Goal: Task Accomplishment & Management: Manage account settings

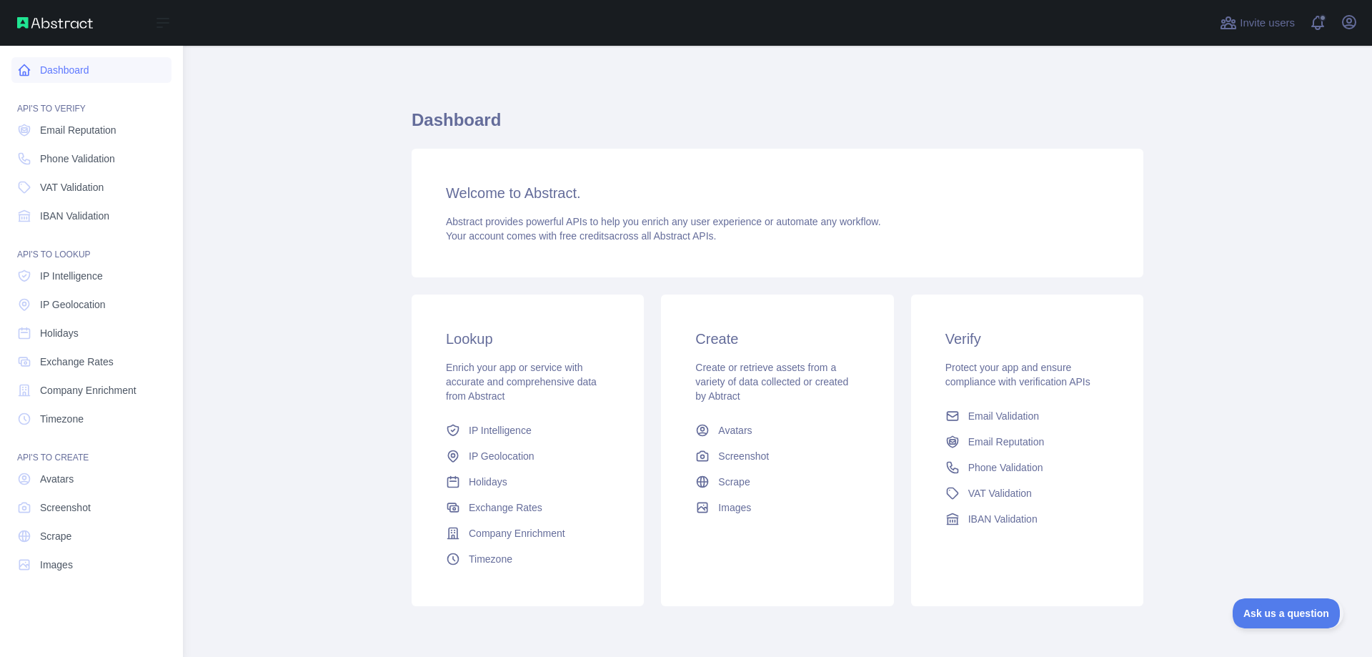
click at [94, 69] on link "Dashboard" at bounding box center [91, 70] width 160 height 26
click at [121, 131] on link "Email Reputation" at bounding box center [91, 130] width 160 height 26
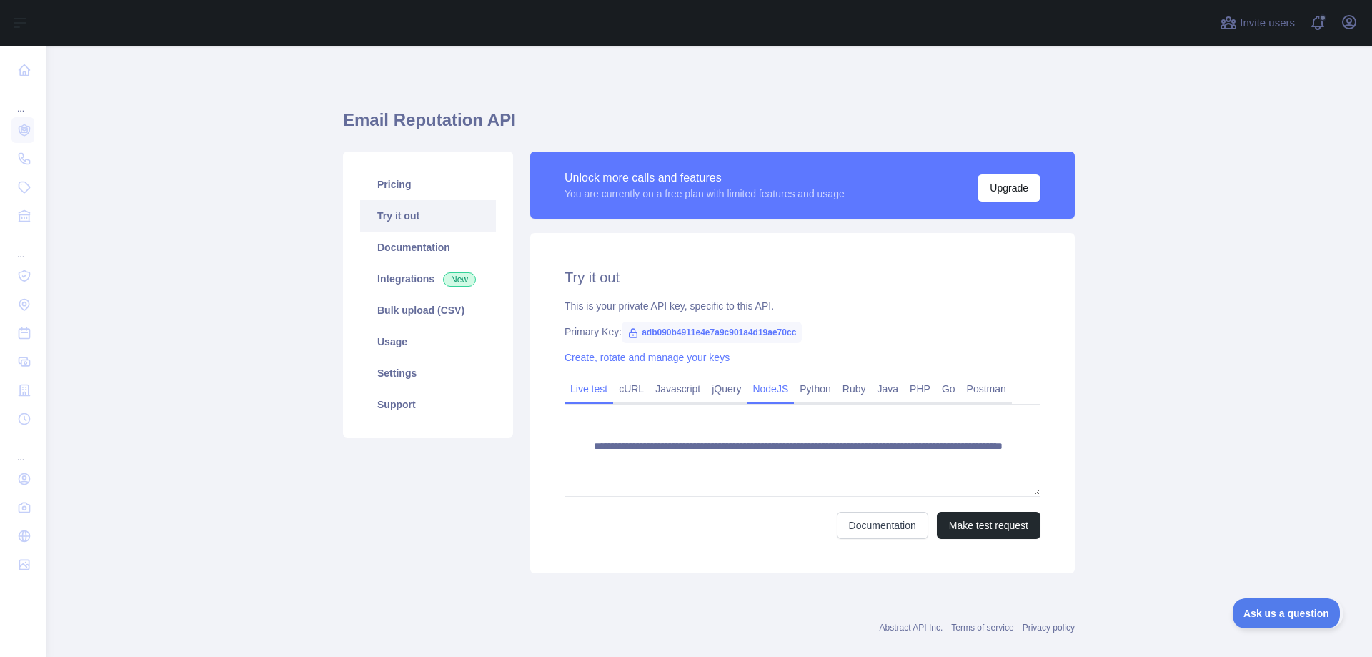
click at [765, 387] on link "NodeJS" at bounding box center [770, 388] width 47 height 23
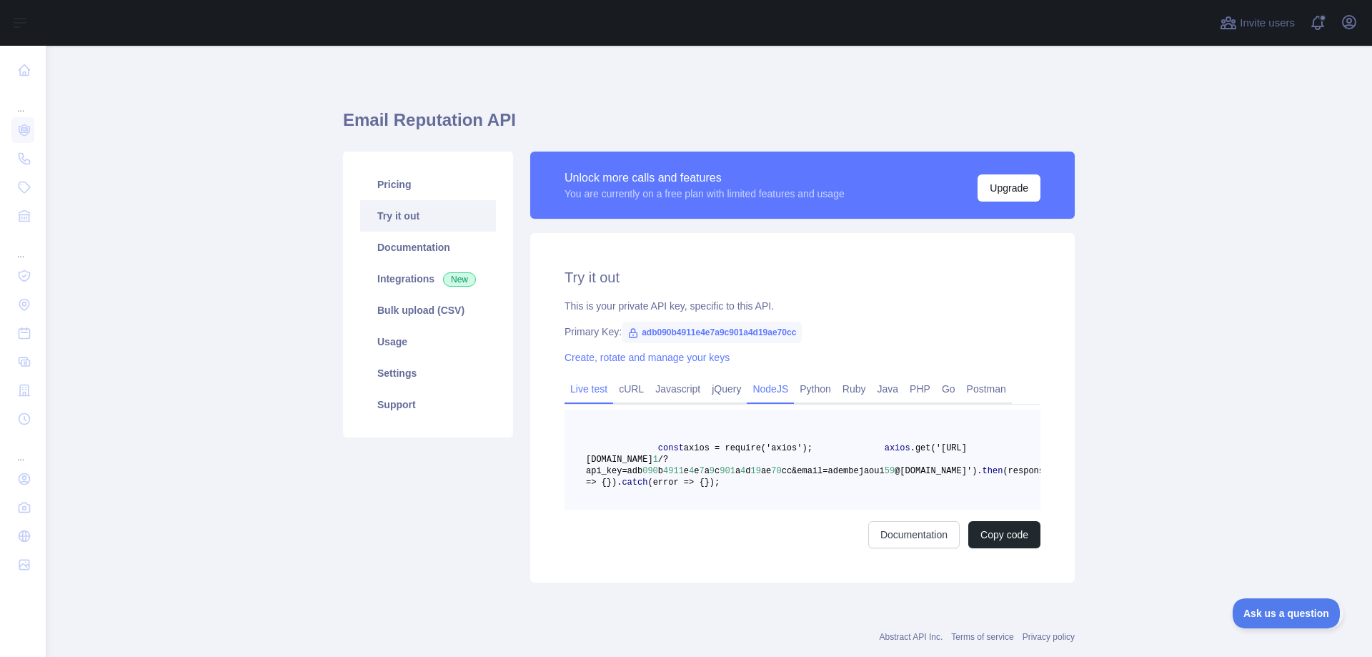
click at [582, 386] on link "Live test" at bounding box center [588, 388] width 49 height 23
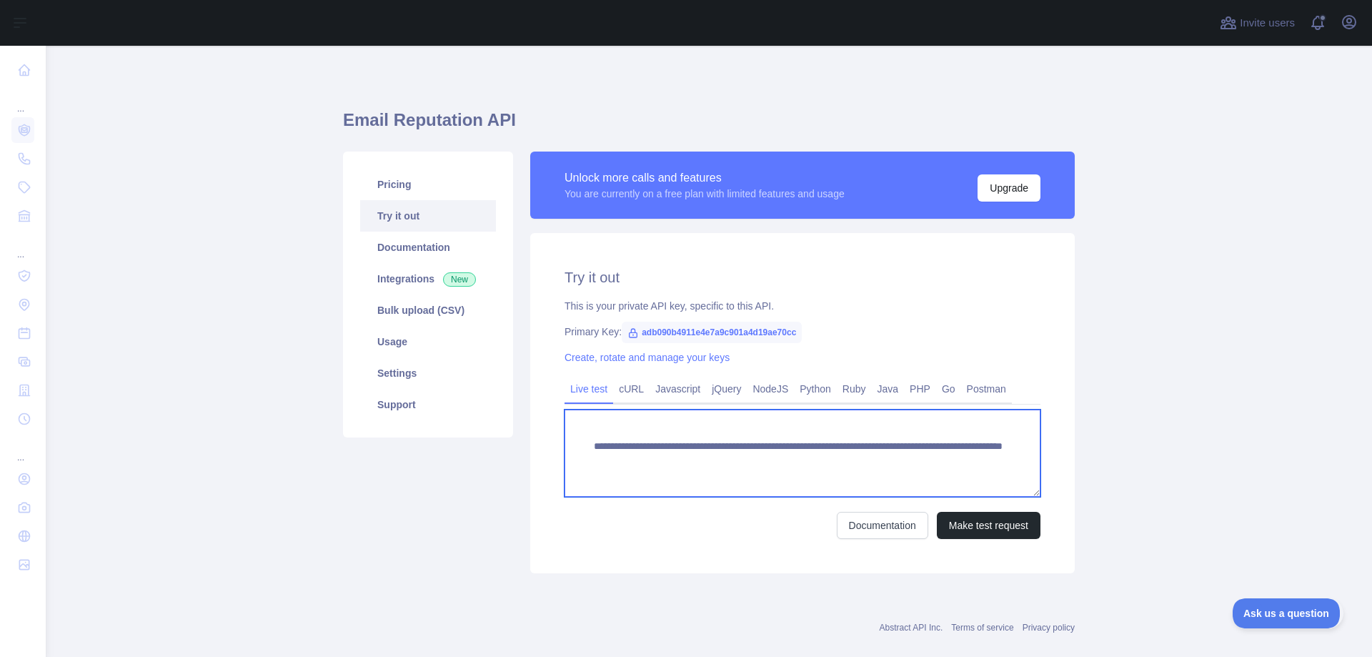
drag, startPoint x: 628, startPoint y: 460, endPoint x: 800, endPoint y: 476, distance: 172.9
click at [800, 476] on textarea "**********" at bounding box center [802, 452] width 476 height 87
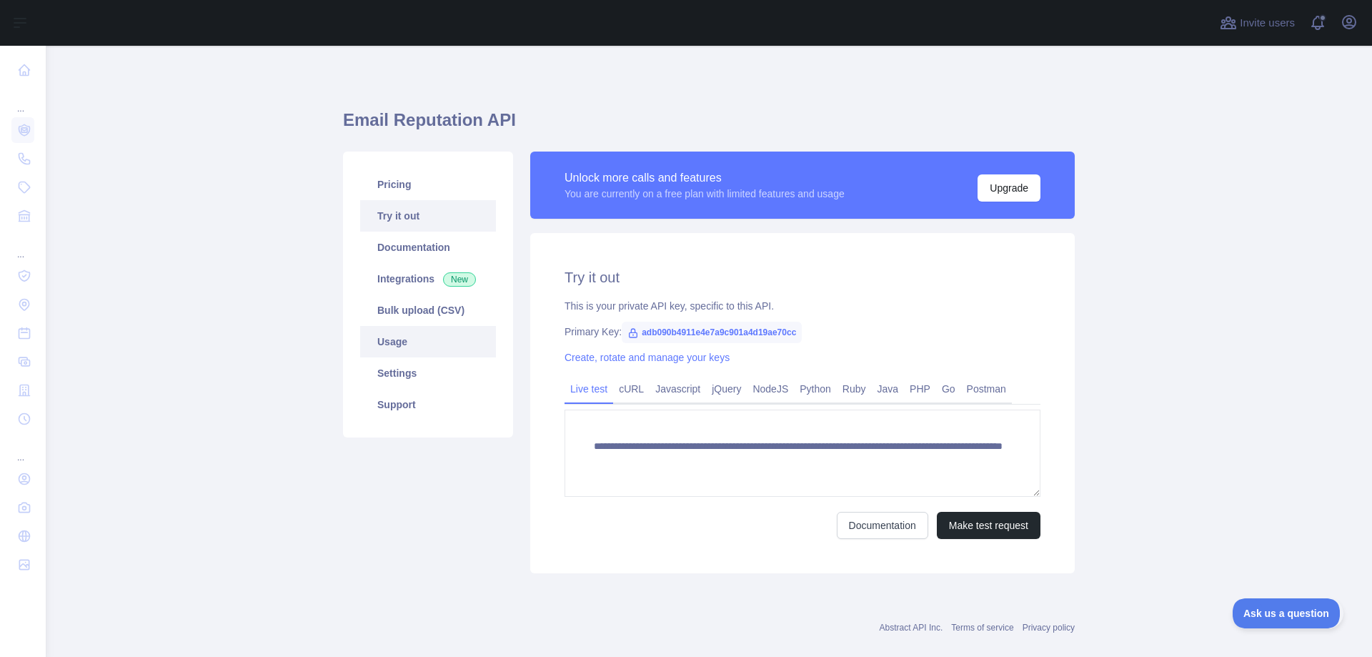
click at [444, 344] on link "Usage" at bounding box center [428, 341] width 136 height 31
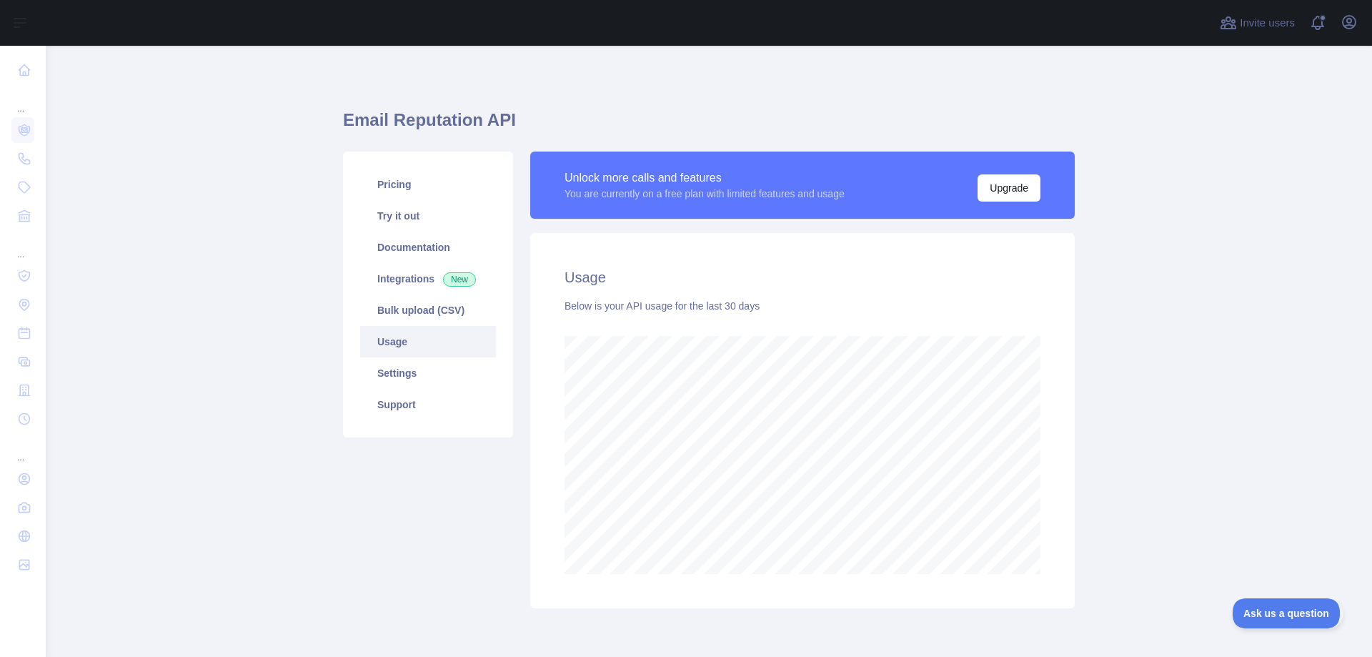
scroll to position [611, 1315]
click at [448, 315] on link "Bulk upload (CSV)" at bounding box center [428, 309] width 136 height 31
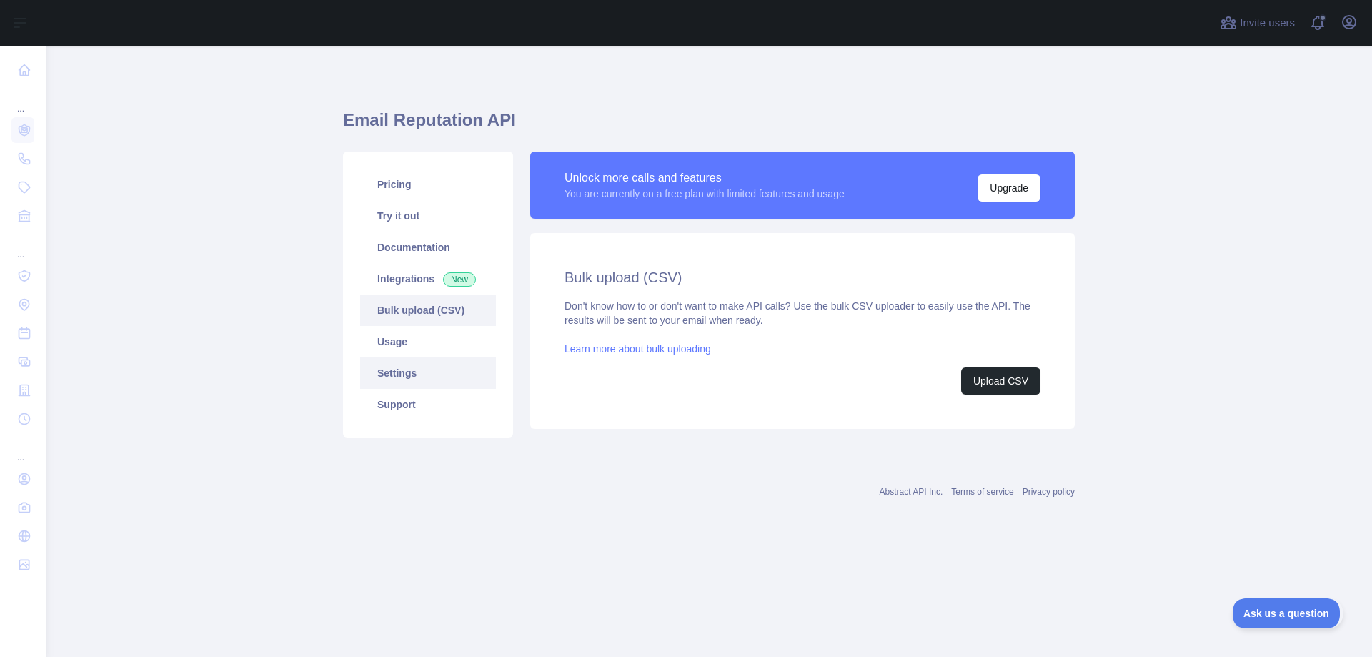
click at [447, 379] on link "Settings" at bounding box center [428, 372] width 136 height 31
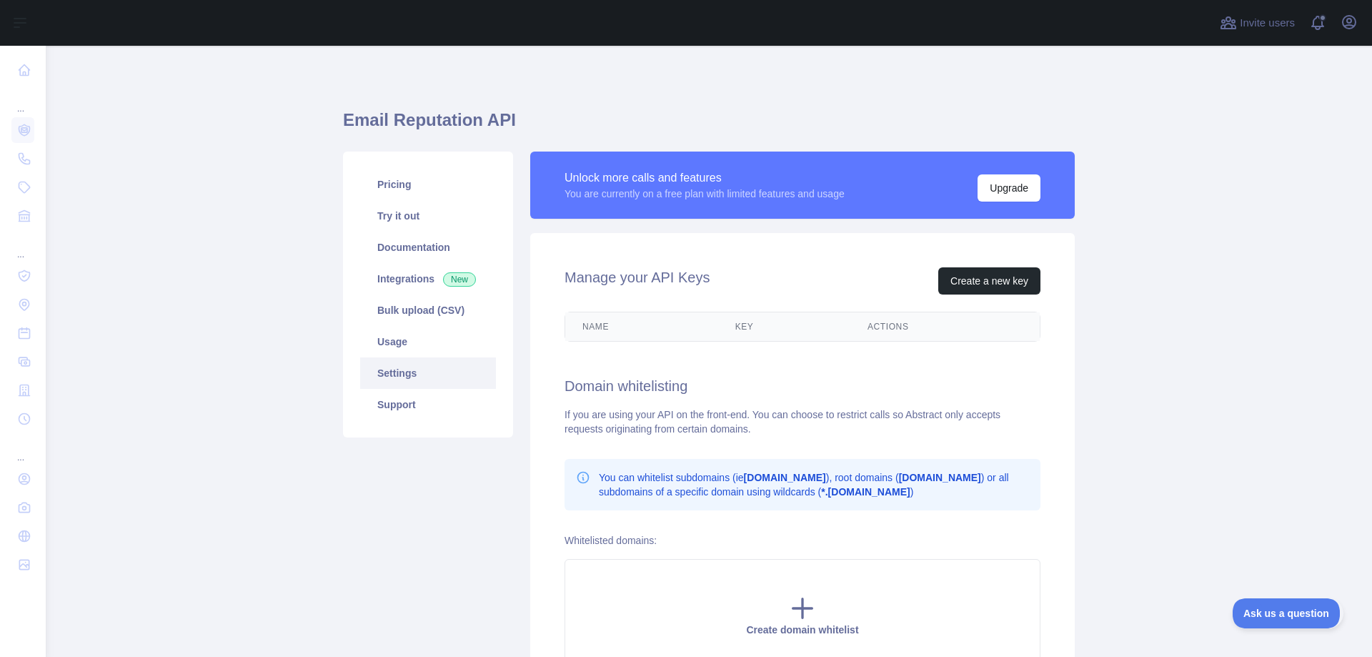
drag, startPoint x: 447, startPoint y: 379, endPoint x: 406, endPoint y: 371, distance: 42.0
click at [406, 371] on link "Settings" at bounding box center [428, 372] width 136 height 31
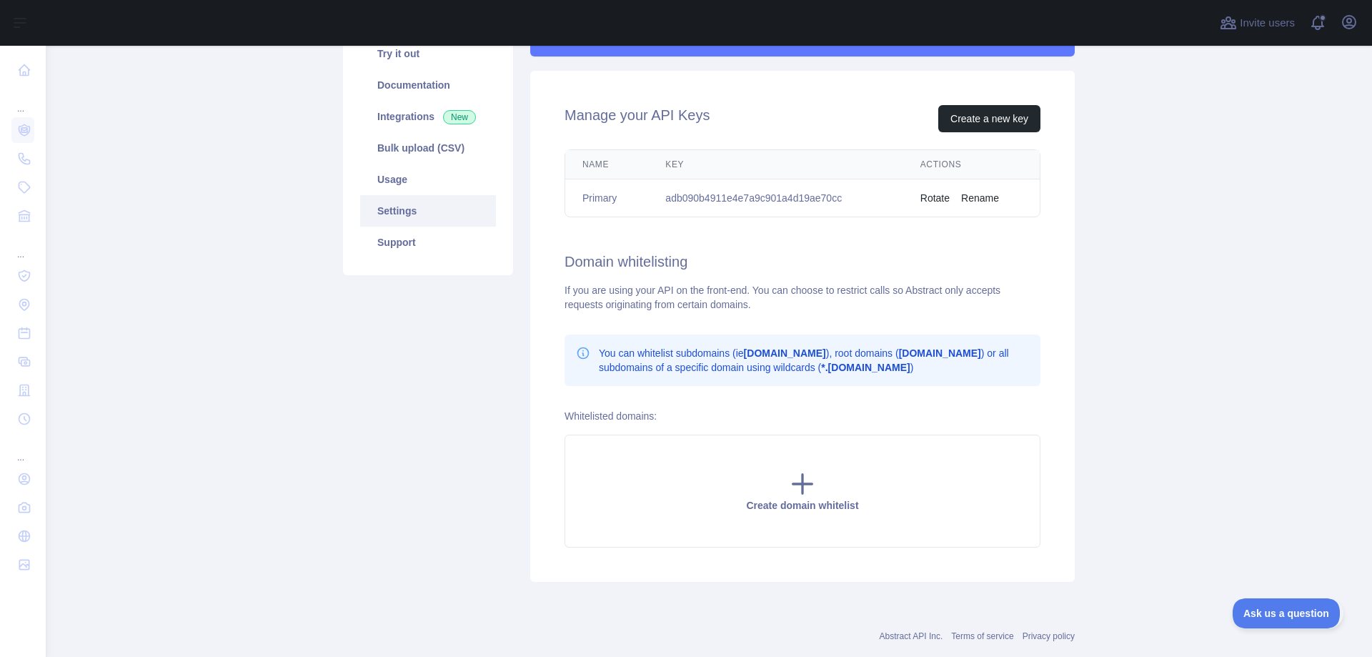
scroll to position [193, 0]
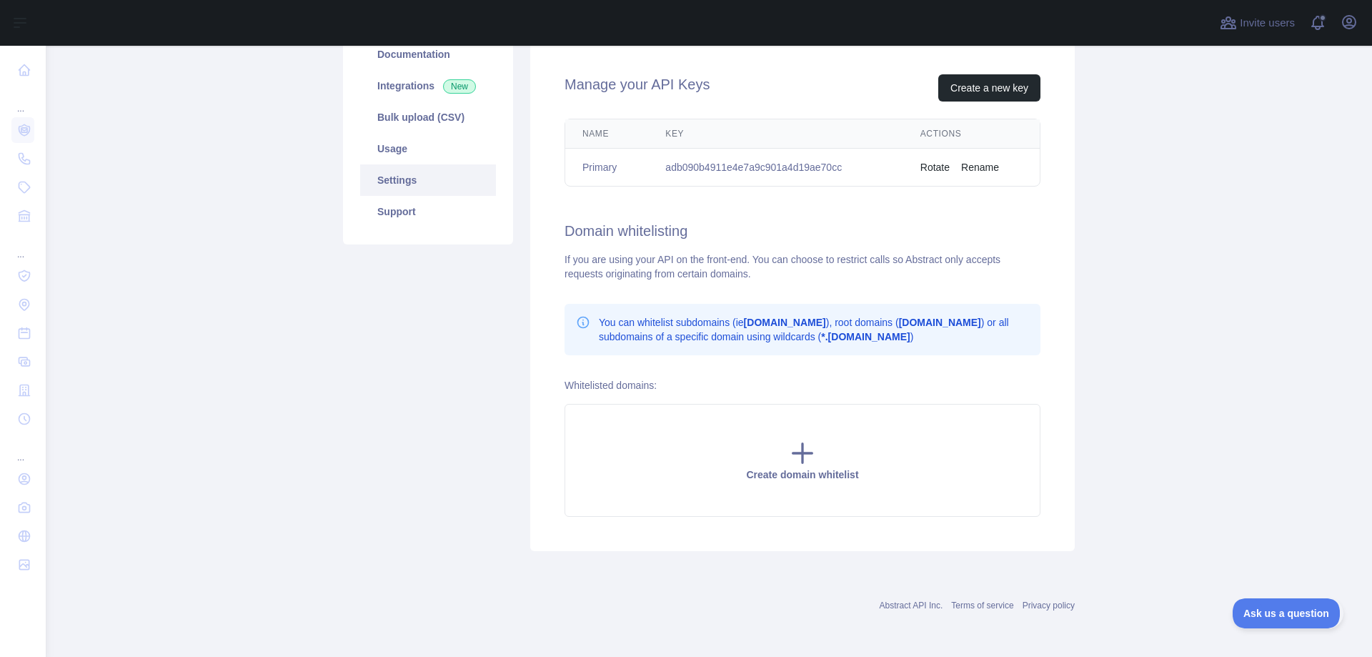
click at [871, 223] on h2 "Domain whitelisting" at bounding box center [802, 231] width 476 height 20
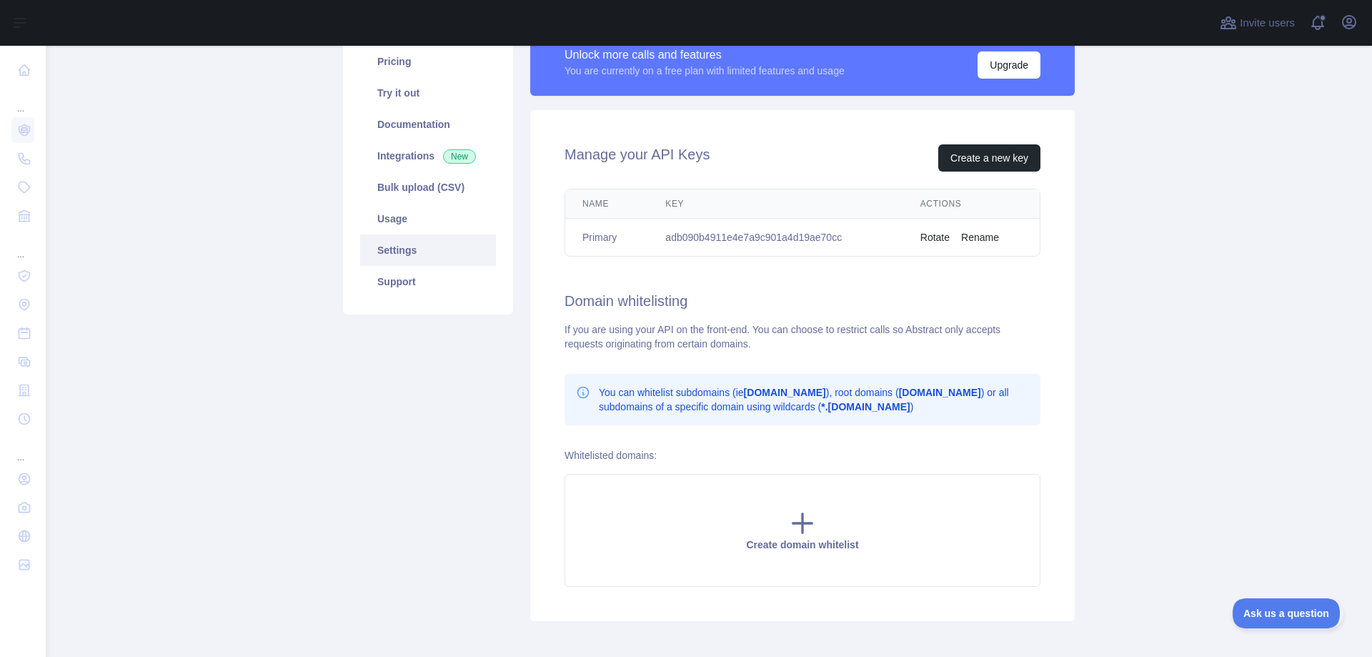
scroll to position [50, 0]
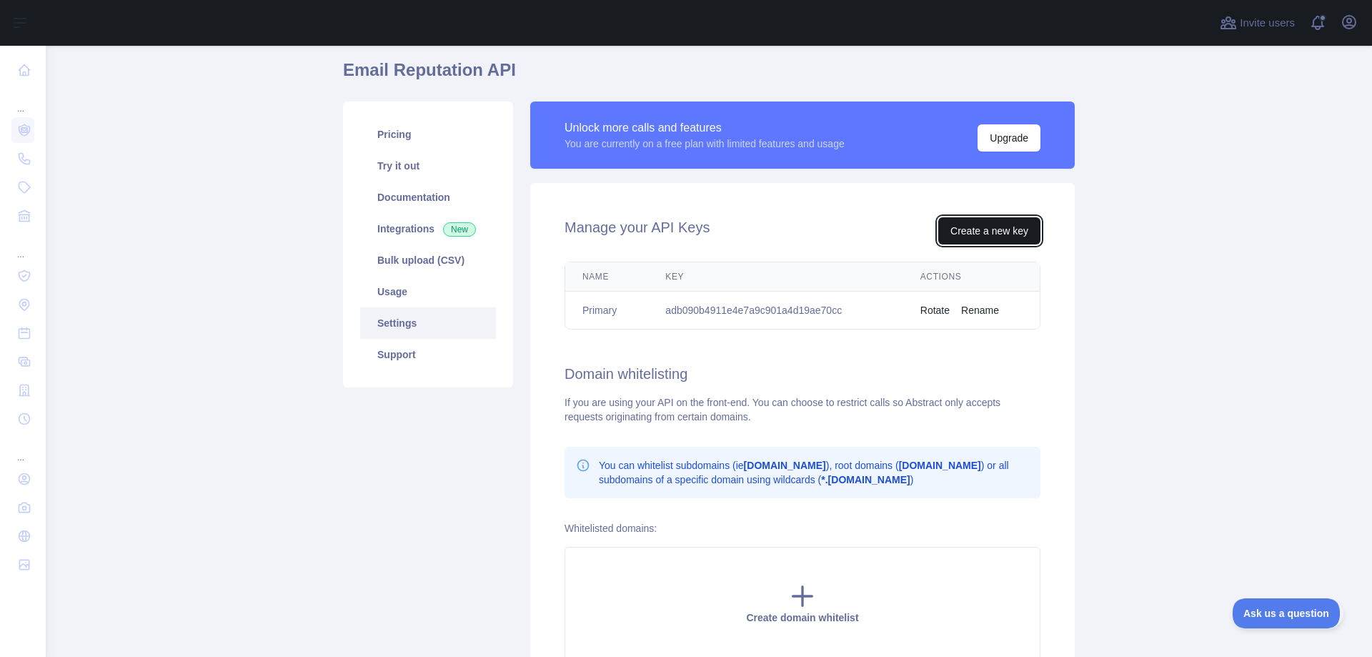
click at [980, 223] on button "Create a new key" at bounding box center [989, 230] width 102 height 27
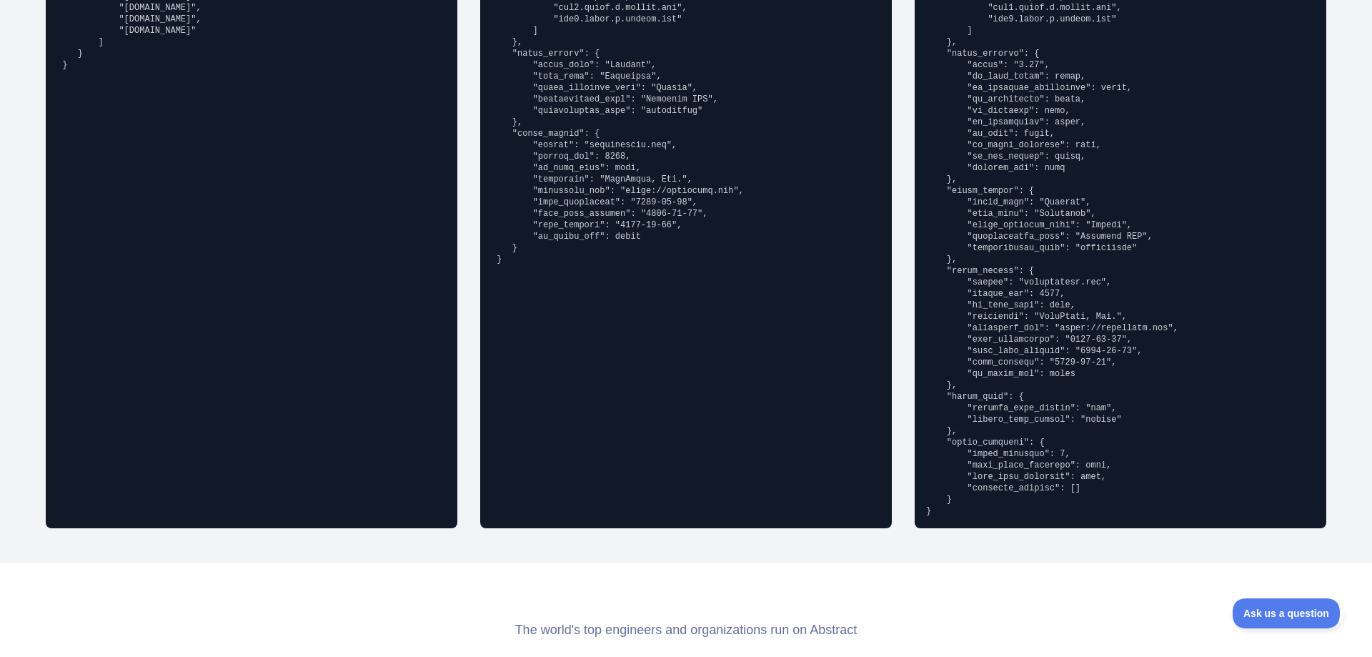
scroll to position [1286, 0]
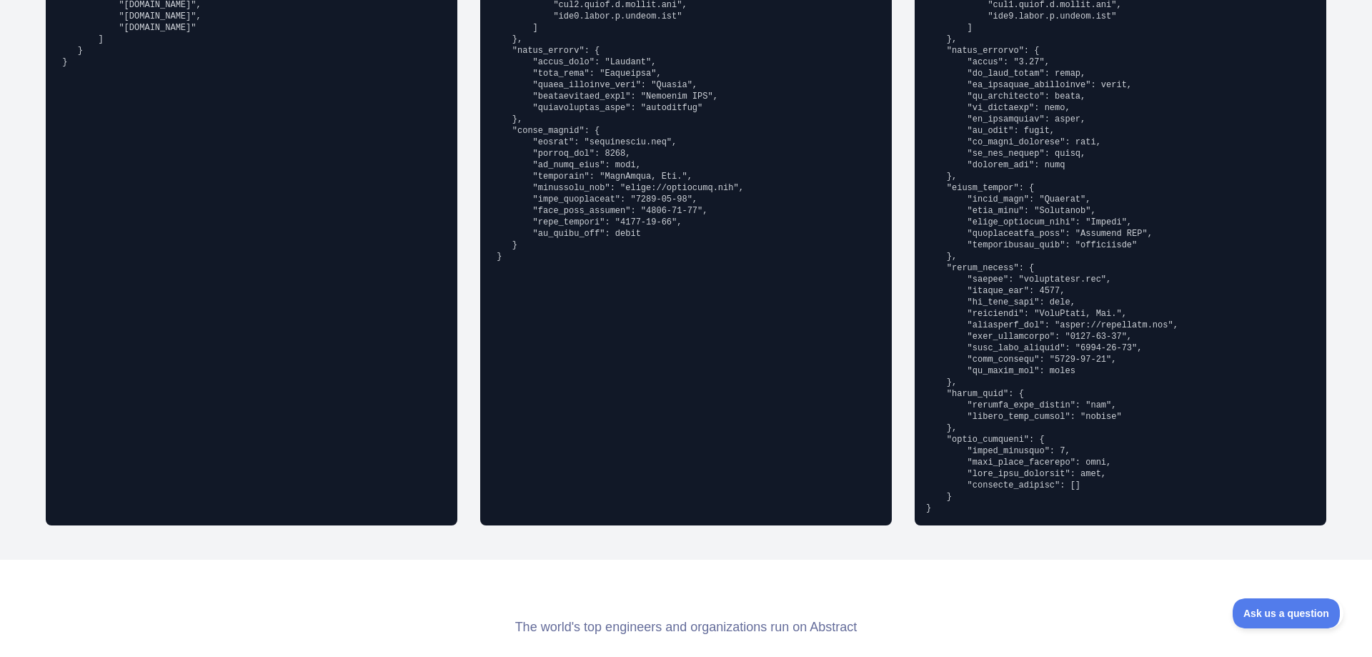
click at [344, 229] on div "Abstract Starter { "email_address": "richard.hendricks@abstractapi.com", "email…" at bounding box center [251, 168] width 411 height 714
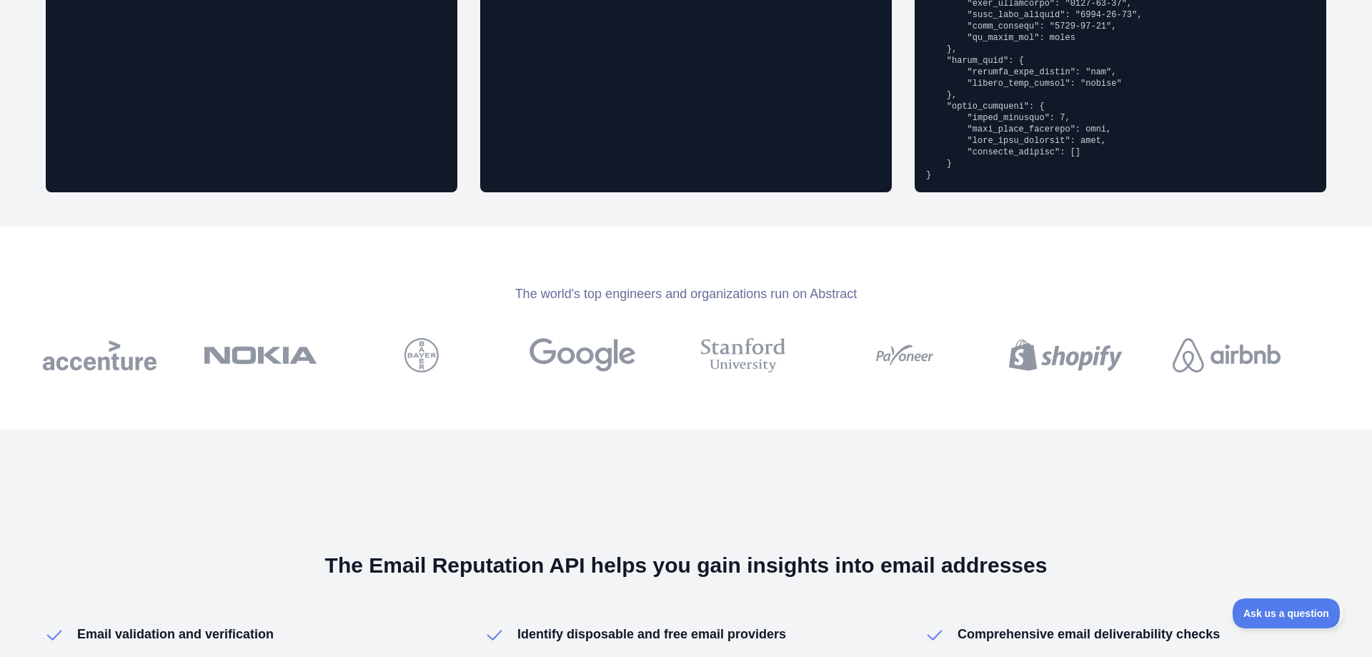
scroll to position [1643, 0]
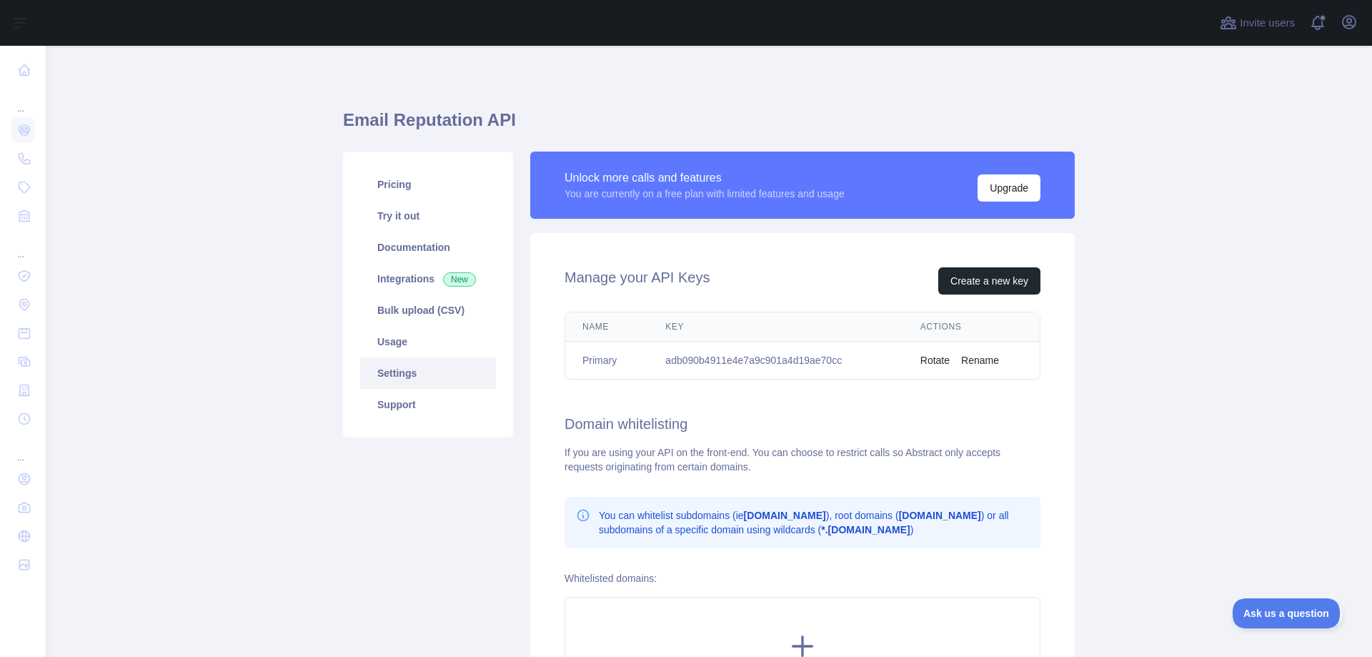
click at [761, 355] on td "adb090b4911e4e7a9c901a4d19ae70cc" at bounding box center [775, 360] width 254 height 38
copy td "adb090b4911e4e7a9c901a4d19ae70cc"
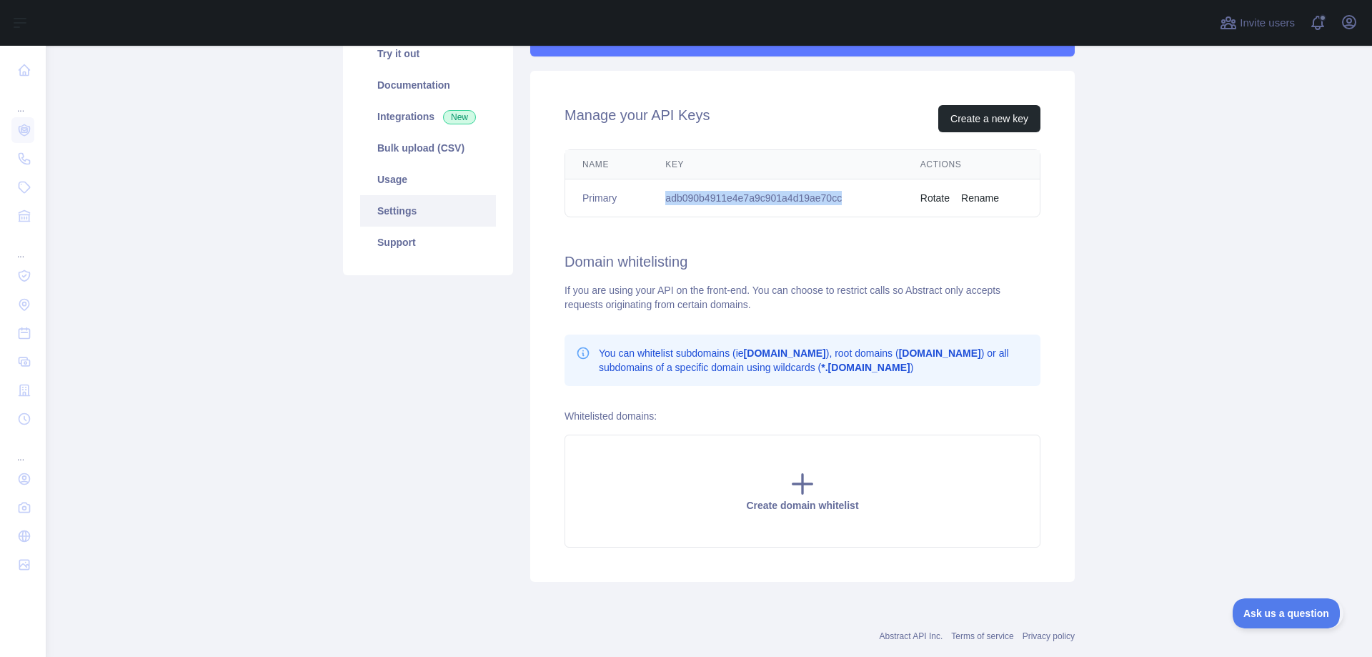
scroll to position [50, 0]
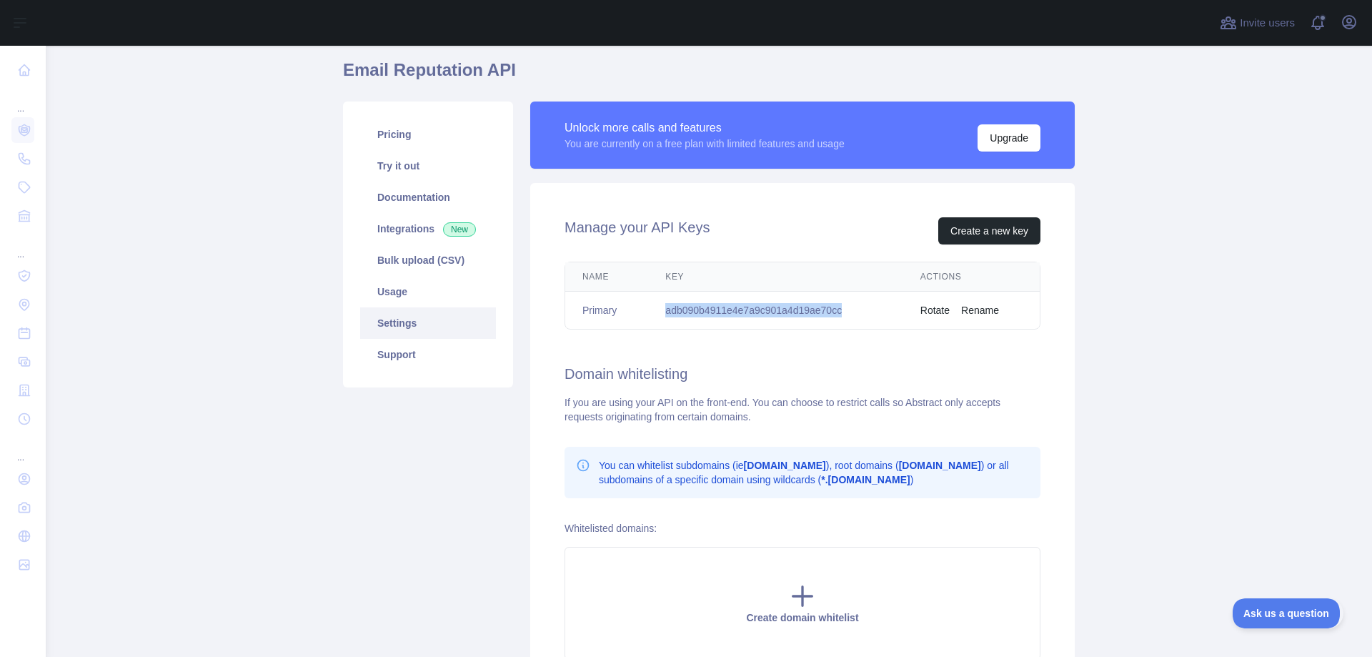
copy td "adb090b4911e4e7a9c901a4d19ae70cc"
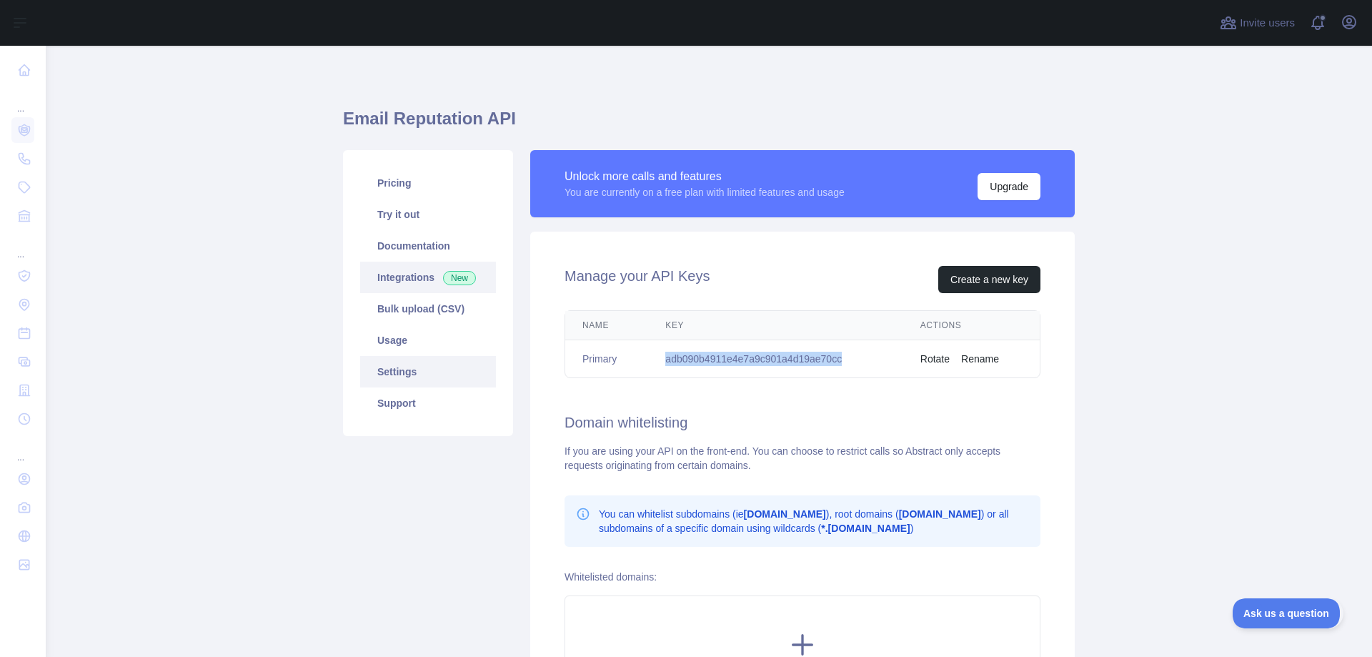
scroll to position [0, 0]
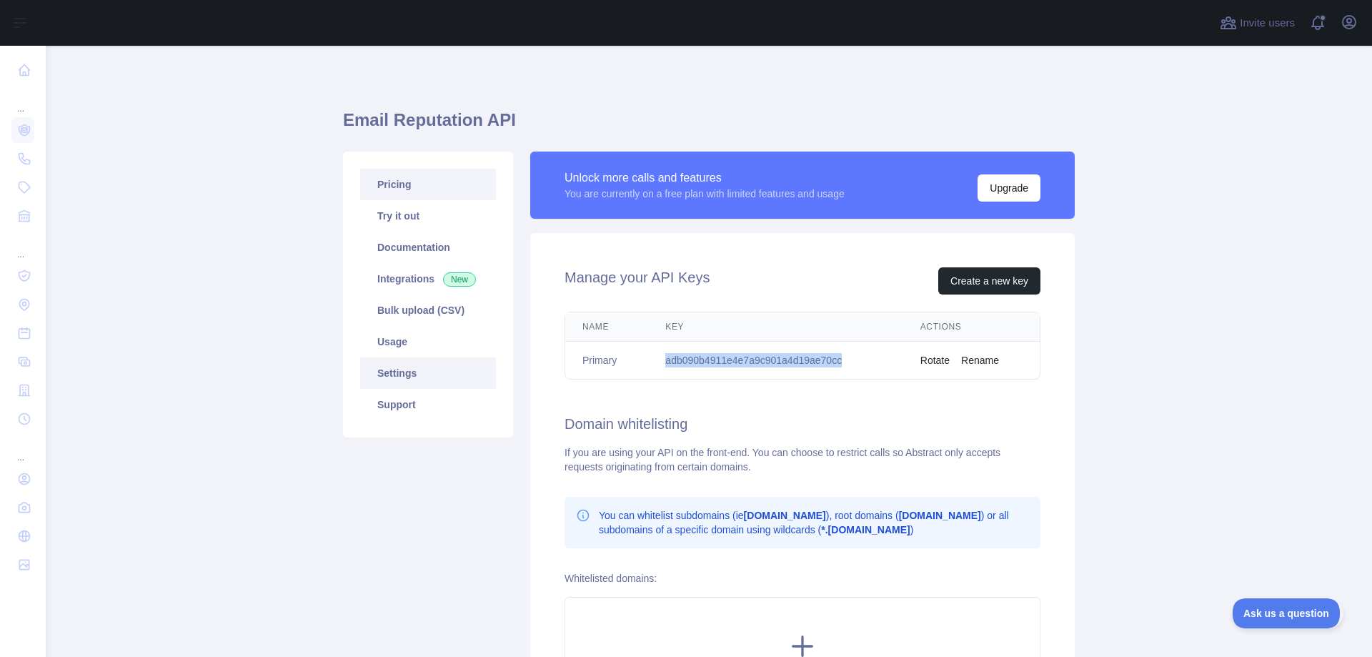
click at [439, 187] on link "Pricing" at bounding box center [428, 184] width 136 height 31
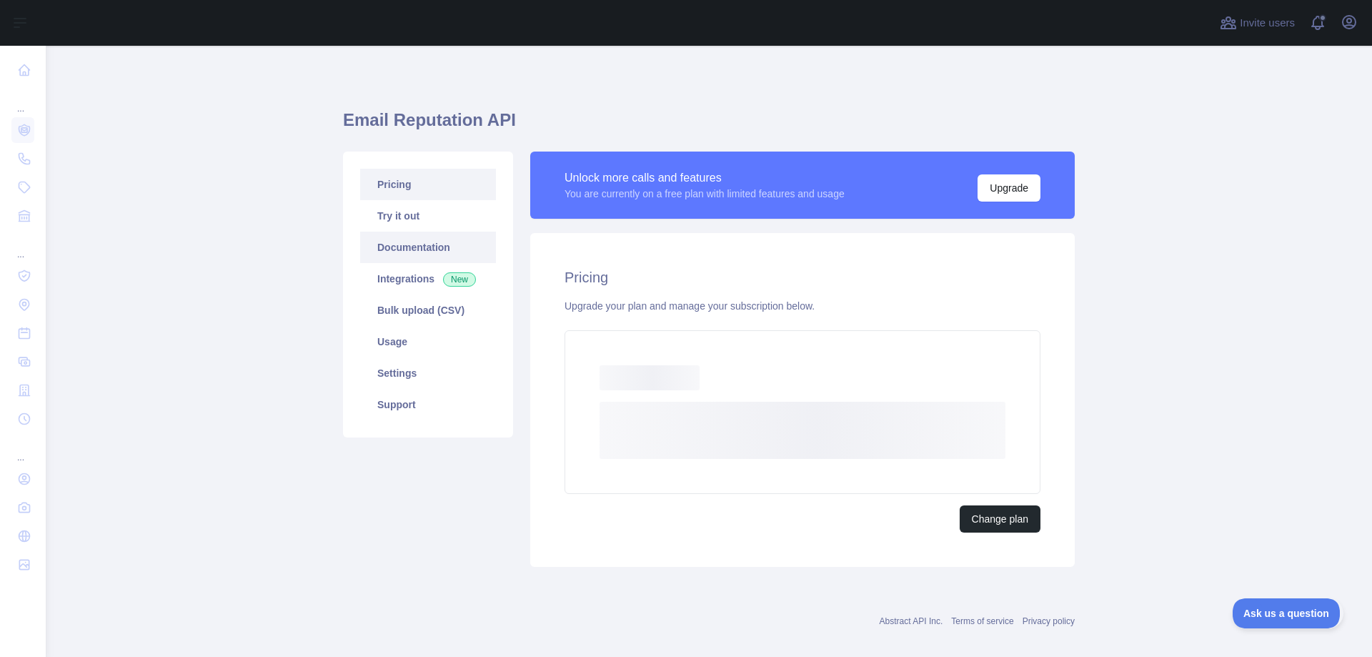
click at [445, 256] on link "Documentation" at bounding box center [428, 246] width 136 height 31
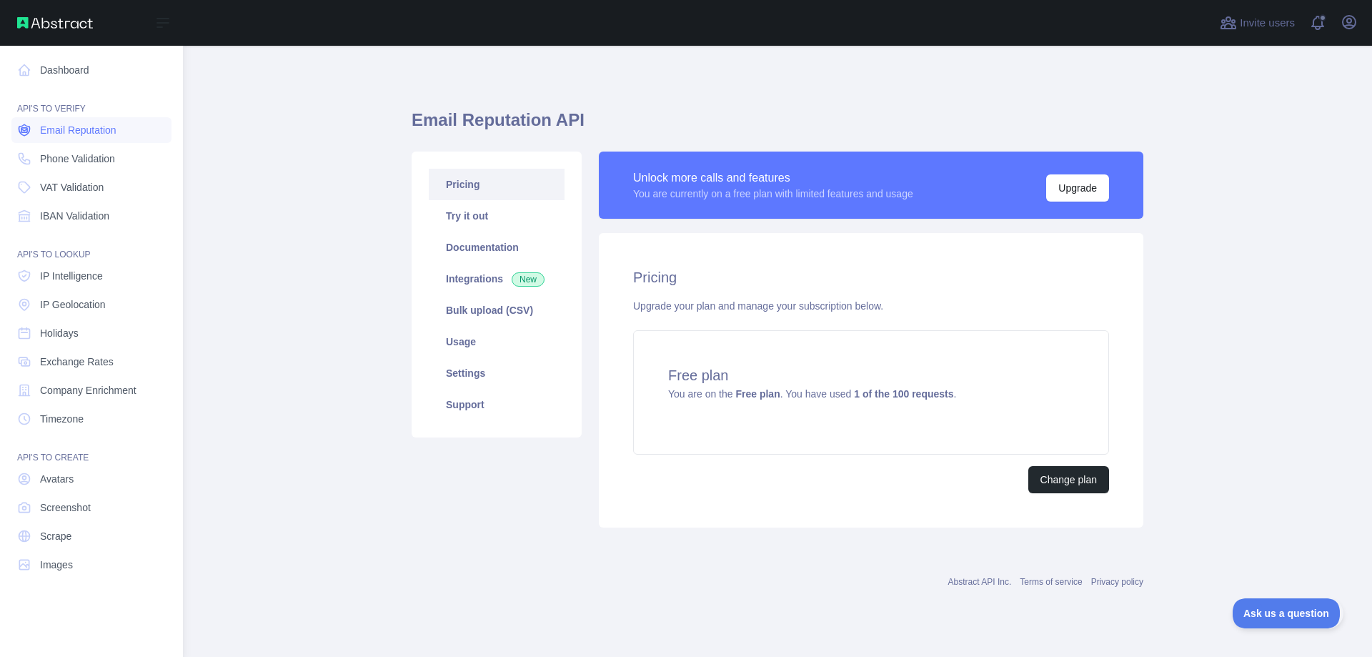
click at [124, 135] on link "Email Reputation" at bounding box center [91, 130] width 160 height 26
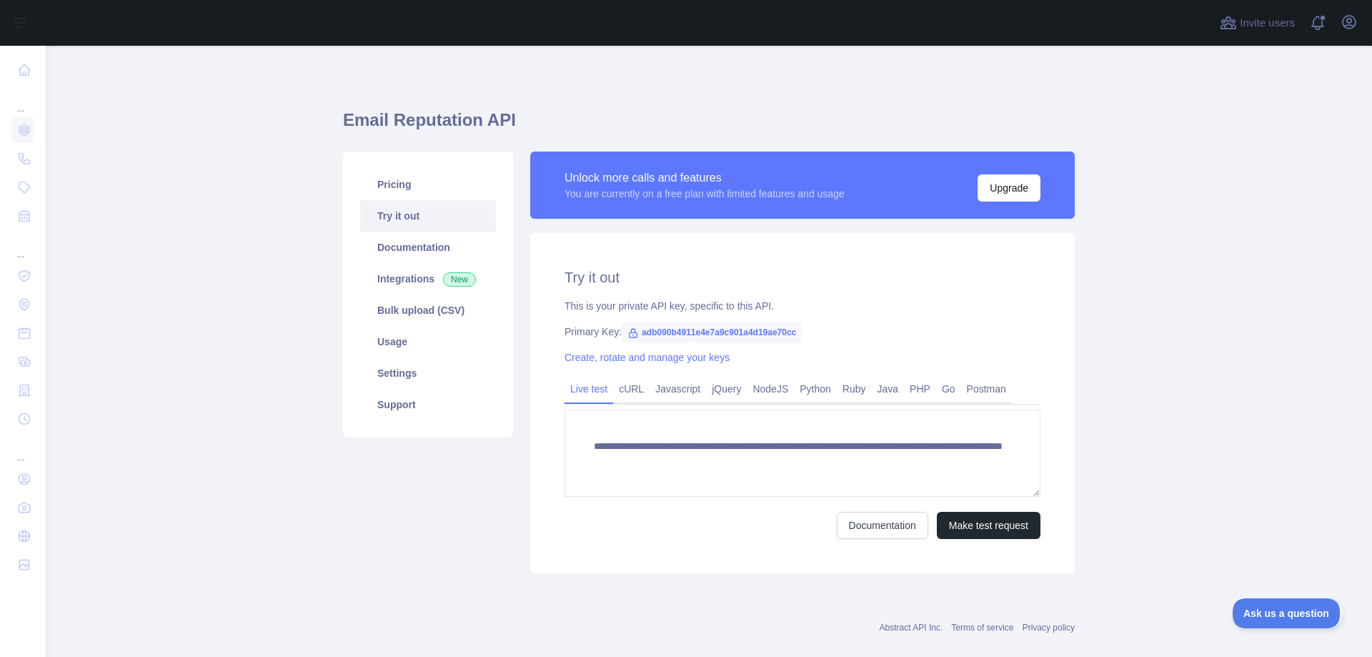
click at [717, 331] on span "adb090b4911e4e7a9c901a4d19ae70cc" at bounding box center [712, 331] width 180 height 21
click at [734, 367] on div "**********" at bounding box center [802, 403] width 544 height 340
click at [728, 335] on span "adb090b4911e4e7a9c901a4d19ae70cc" at bounding box center [712, 331] width 180 height 21
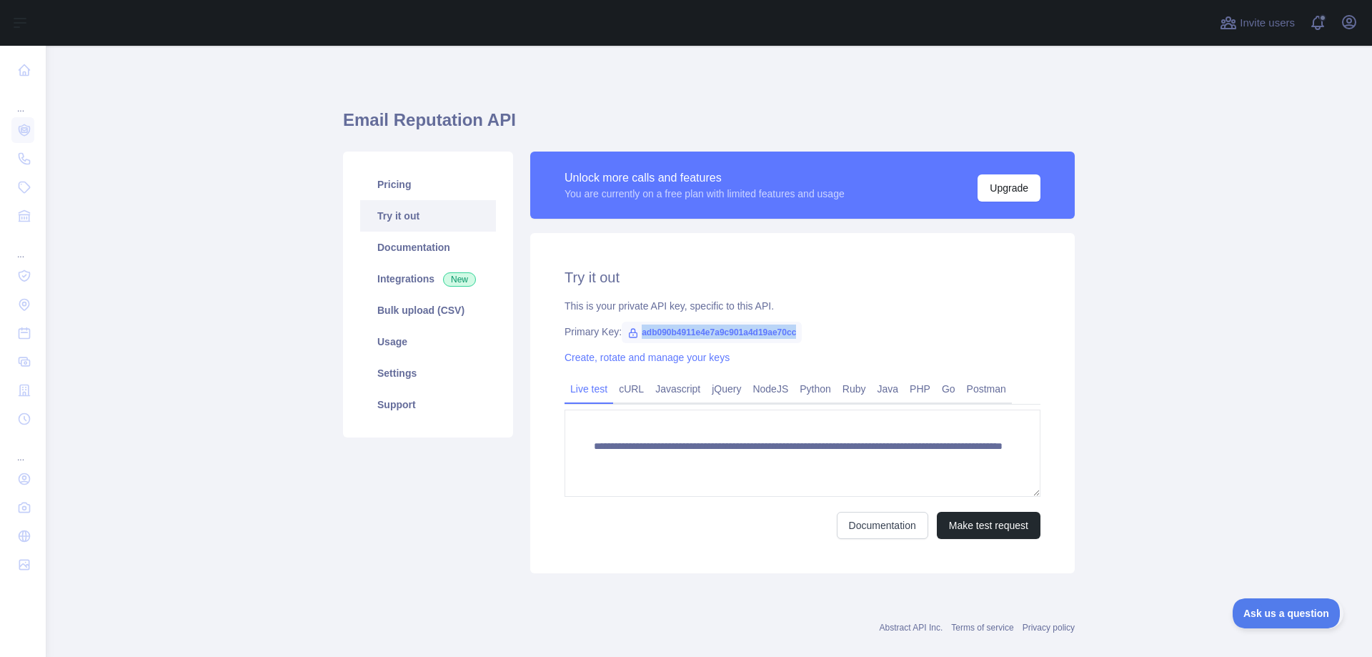
click at [728, 335] on span "adb090b4911e4e7a9c901a4d19ae70cc" at bounding box center [712, 331] width 180 height 21
copy span "adb090b4911e4e7a9c901a4d19ae70cc"
click at [771, 401] on div "NodeJS" at bounding box center [770, 392] width 47 height 22
click at [769, 389] on link "NodeJS" at bounding box center [770, 388] width 47 height 23
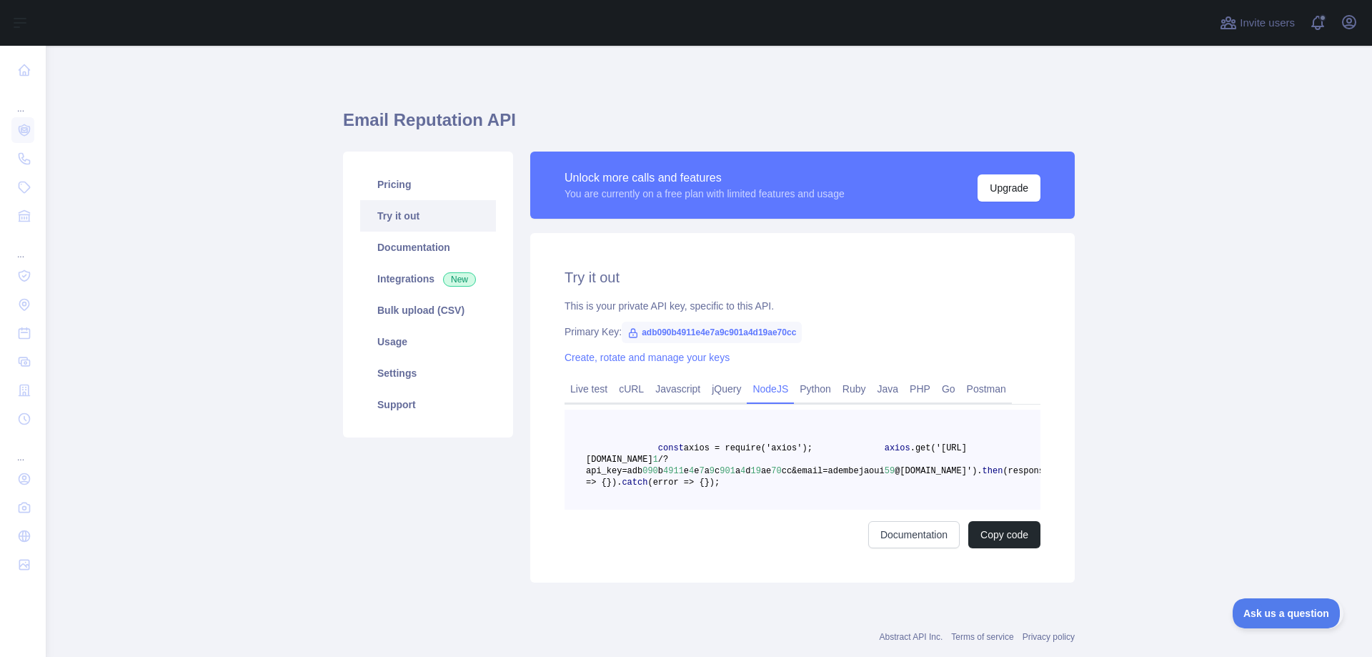
click at [733, 331] on span "adb090b4911e4e7a9c901a4d19ae70cc" at bounding box center [712, 331] width 180 height 21
copy span "adb090b4911e4e7a9c901a4d19ae70cc"
click at [425, 377] on link "Settings" at bounding box center [428, 372] width 136 height 31
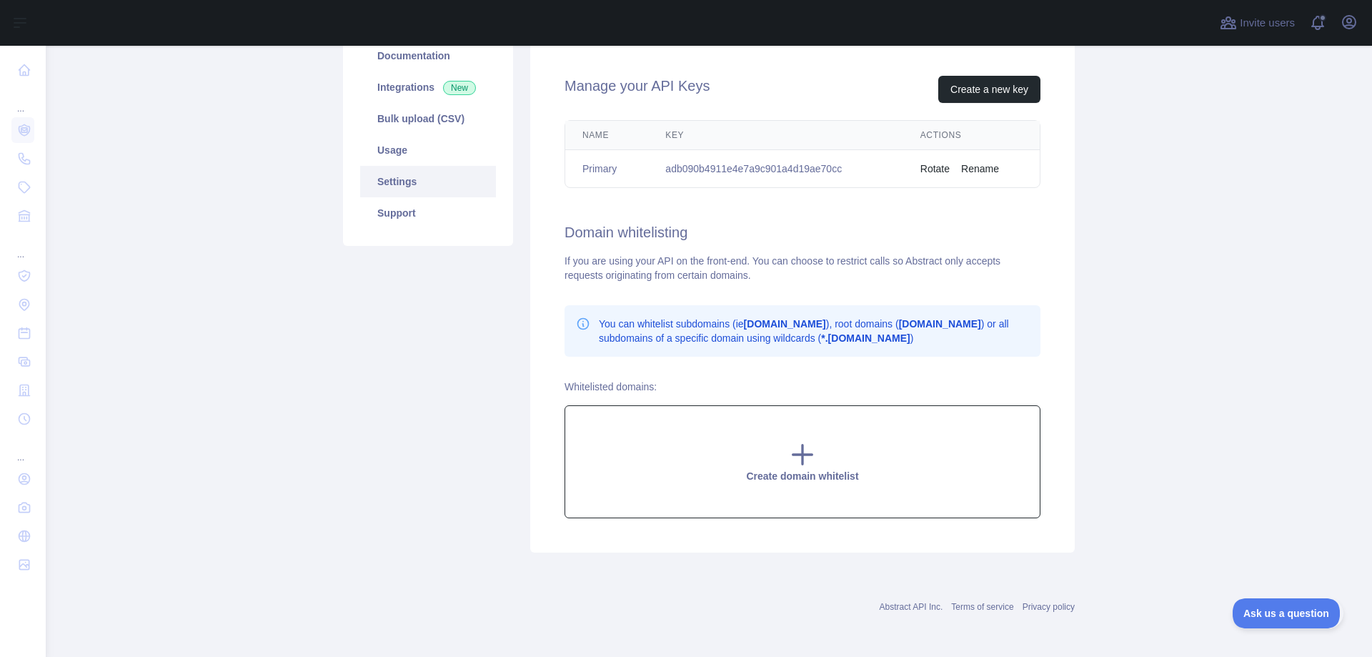
scroll to position [193, 0]
click at [981, 91] on button "Create a new key" at bounding box center [989, 87] width 102 height 27
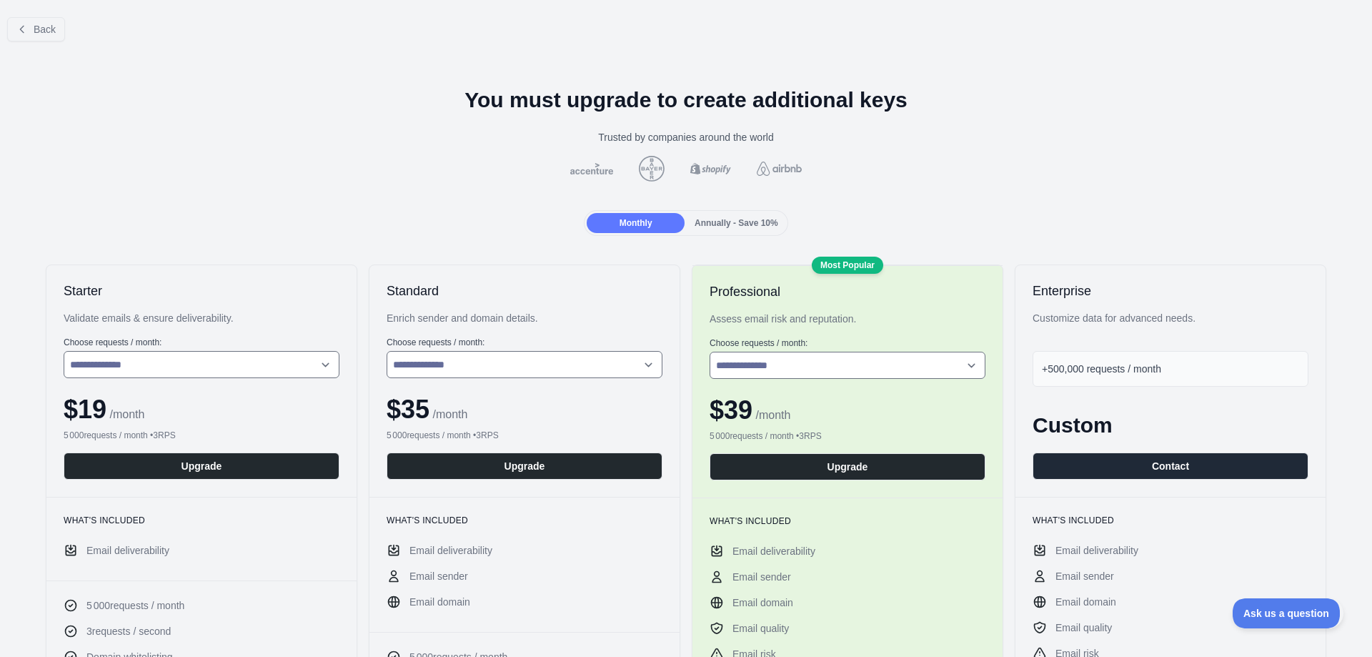
click at [906, 171] on div at bounding box center [685, 169] width 1349 height 26
click at [241, 361] on select "**********" at bounding box center [202, 364] width 276 height 27
click at [659, 223] on div "Monthly" at bounding box center [636, 223] width 98 height 20
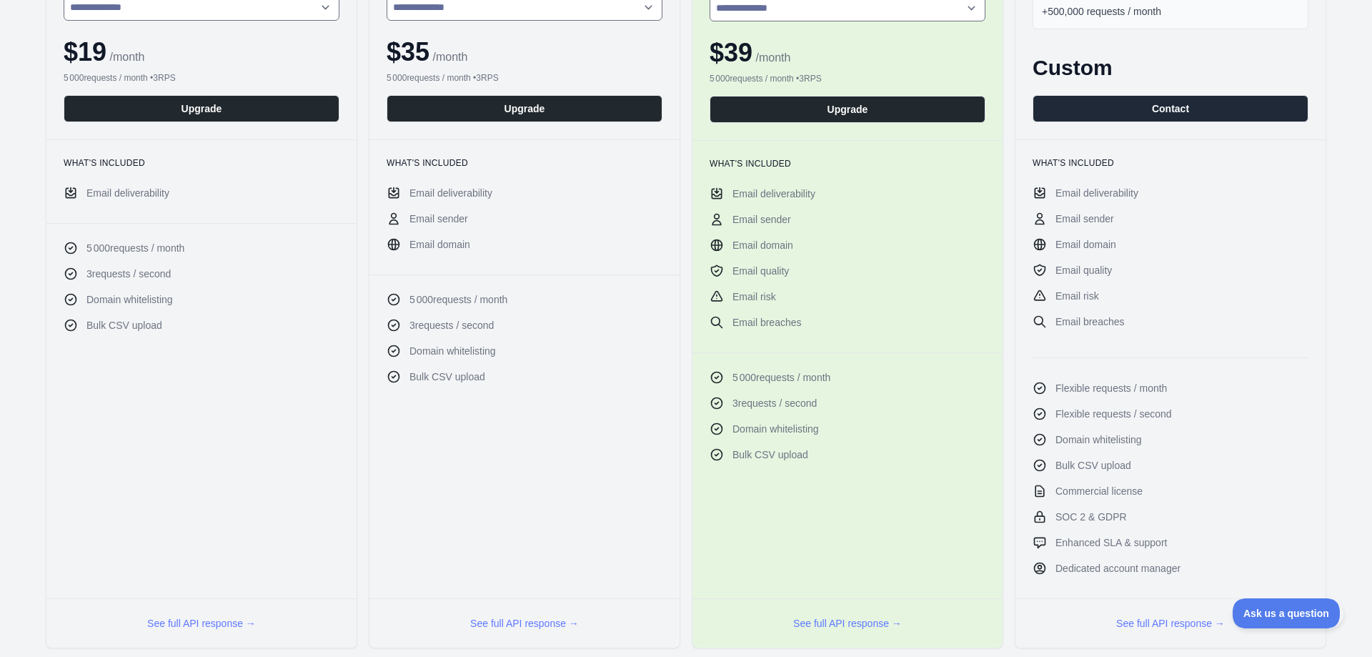
click at [259, 27] on div "**********" at bounding box center [201, 23] width 310 height 231
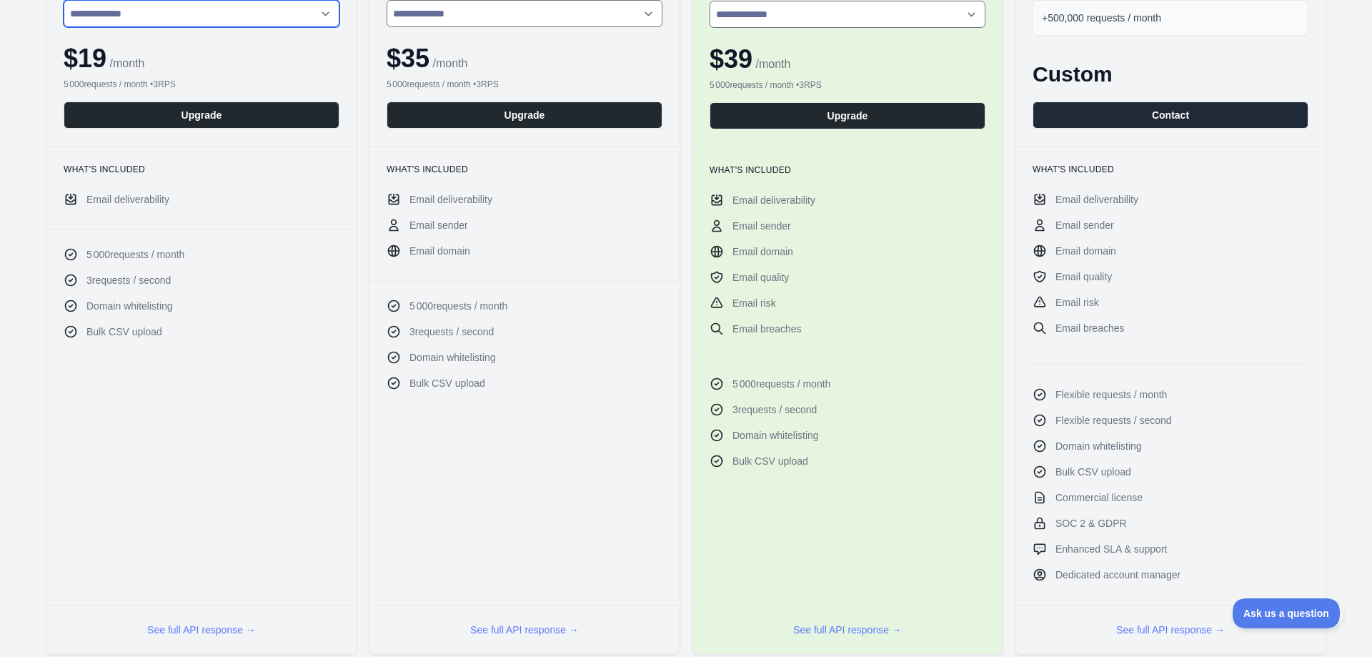
click at [268, 17] on select "**********" at bounding box center [202, 13] width 276 height 27
click at [64, 0] on select "**********" at bounding box center [202, 13] width 276 height 27
click at [280, 25] on select "**********" at bounding box center [202, 13] width 276 height 27
click at [64, 0] on select "**********" at bounding box center [202, 13] width 276 height 27
click at [271, 30] on div "**********" at bounding box center [201, 29] width 310 height 231
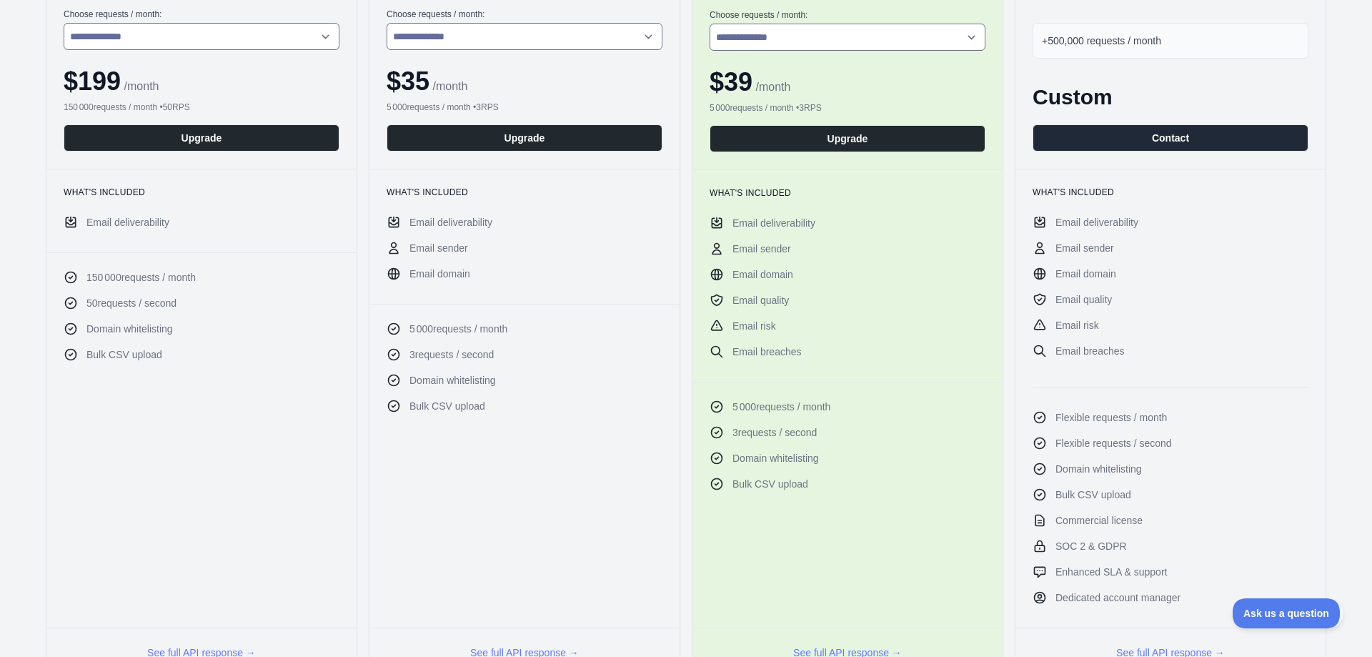
scroll to position [279, 0]
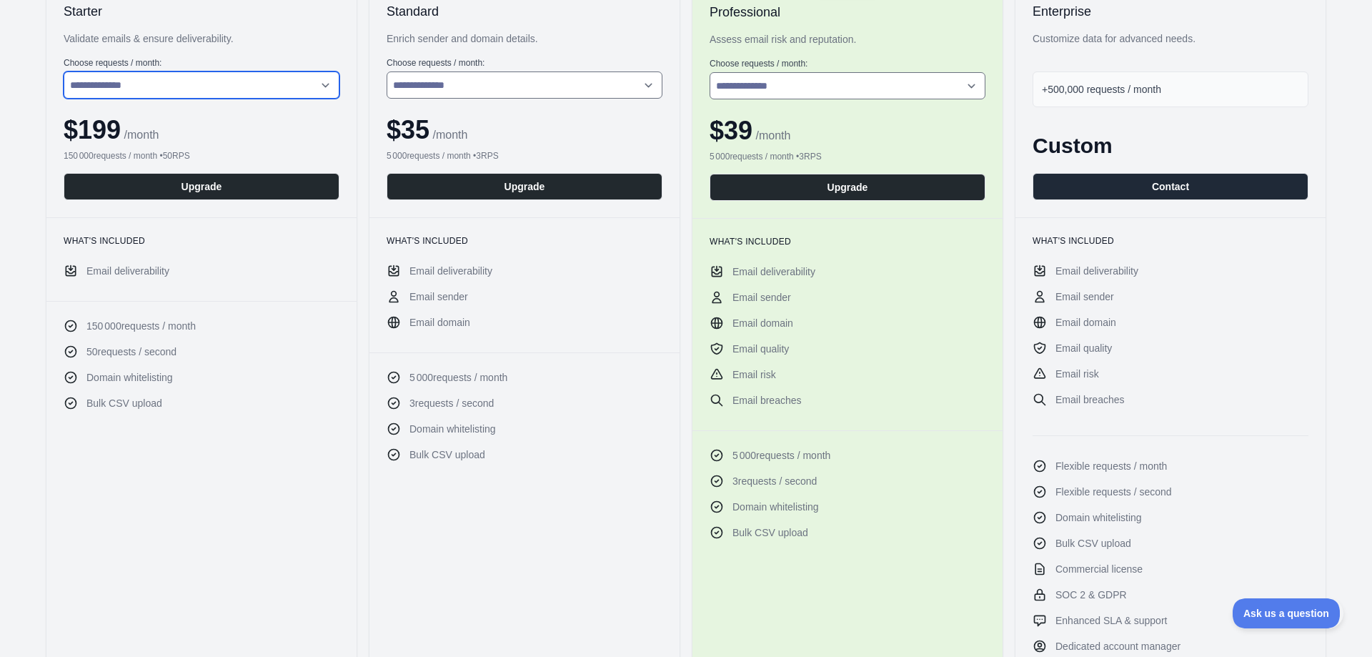
click at [252, 94] on select "**********" at bounding box center [202, 84] width 276 height 27
select select "*"
click at [64, 71] on select "**********" at bounding box center [202, 84] width 276 height 27
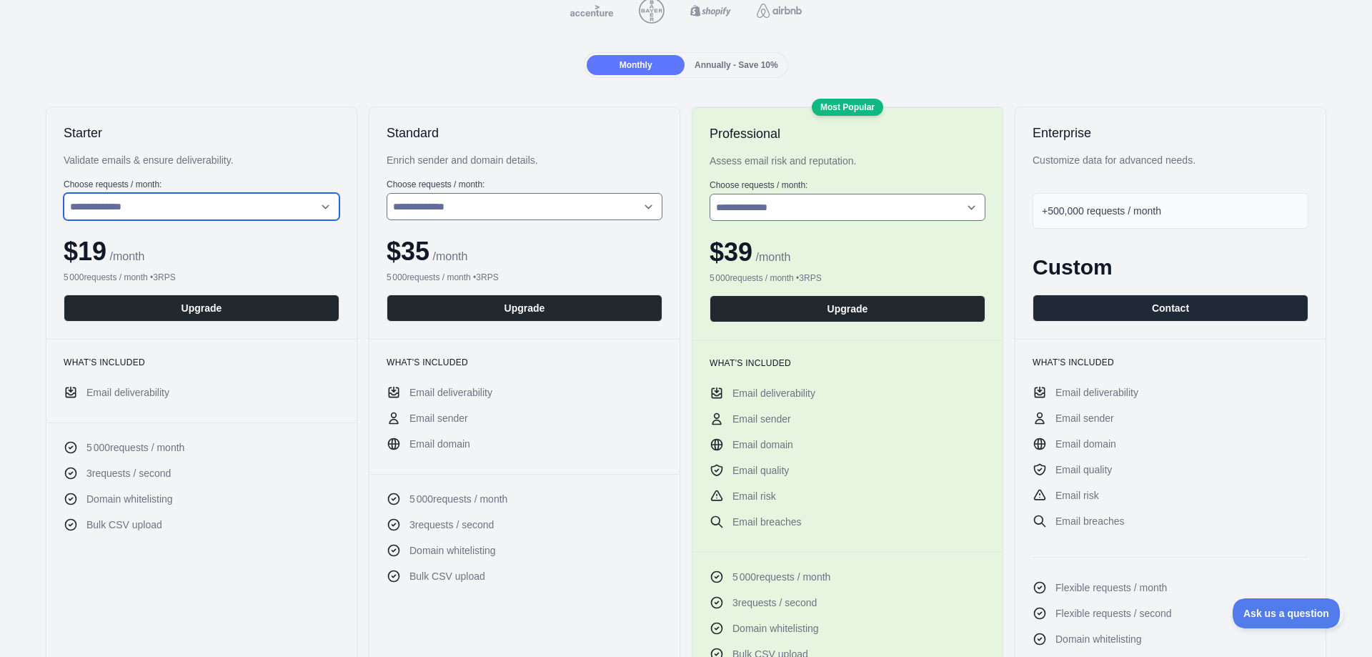
scroll to position [136, 0]
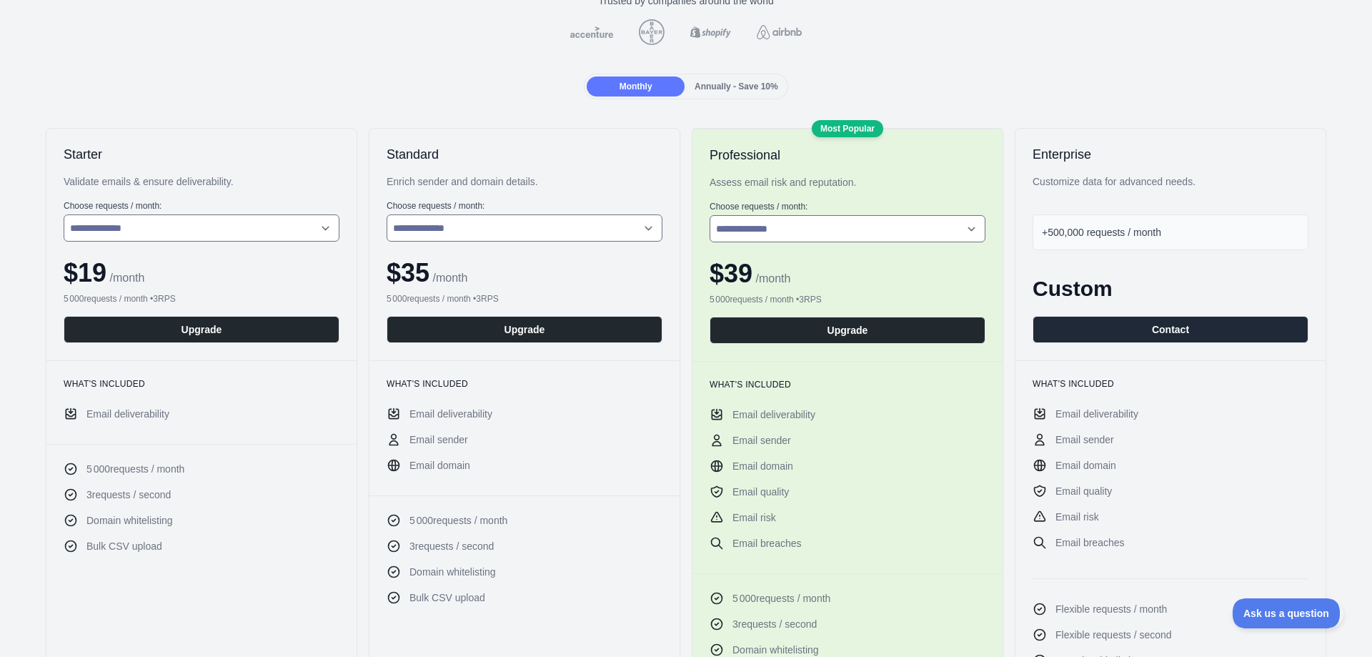
click at [73, 492] on icon at bounding box center [71, 494] width 14 height 14
click at [72, 498] on icon at bounding box center [71, 494] width 14 height 14
click at [124, 505] on ul "5 000 requests / month 3 requests / second Domain whitelisting Bulk CSV upload" at bounding box center [202, 506] width 276 height 91
click at [130, 494] on span "3 requests / second" at bounding box center [128, 494] width 84 height 14
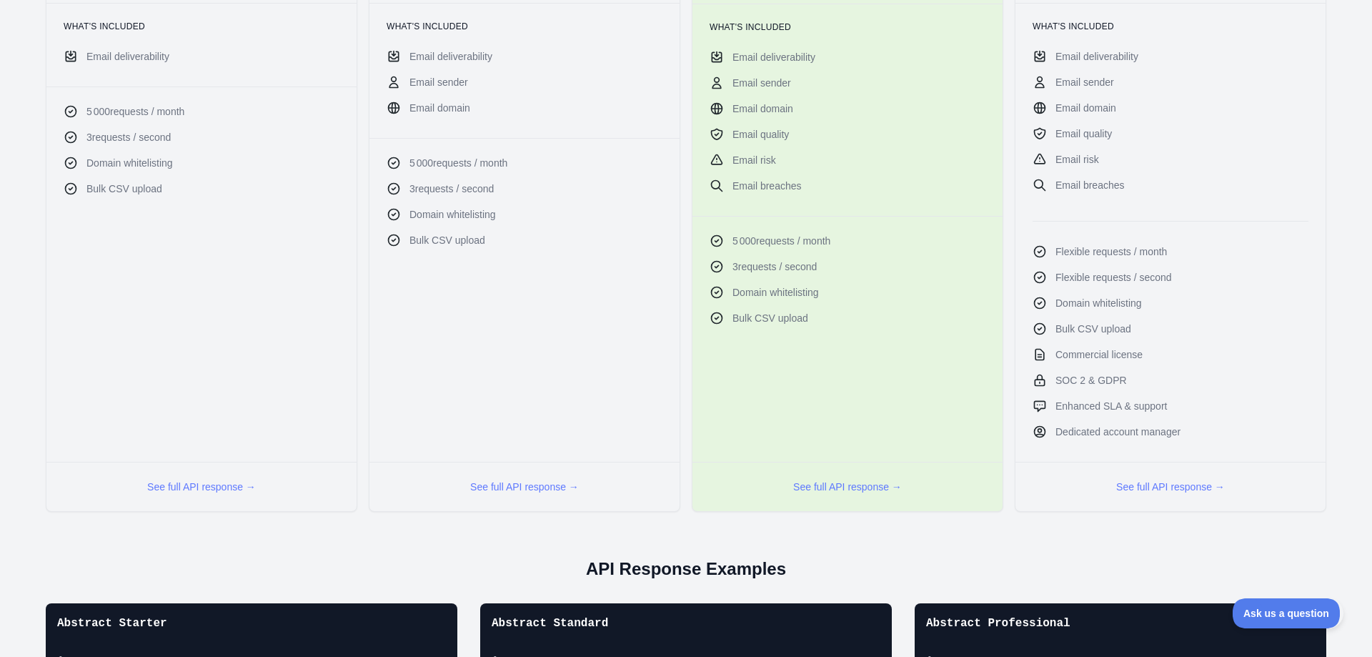
scroll to position [708, 0]
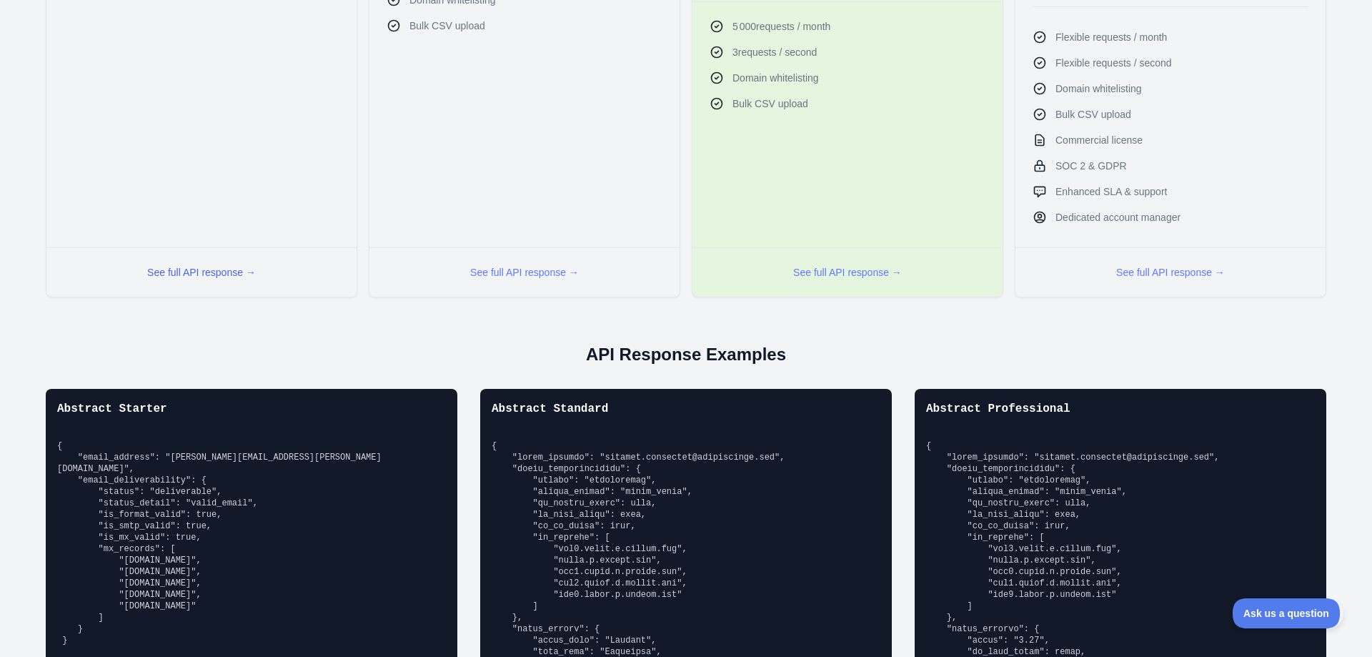
click at [214, 268] on button "See full API response →" at bounding box center [201, 272] width 109 height 14
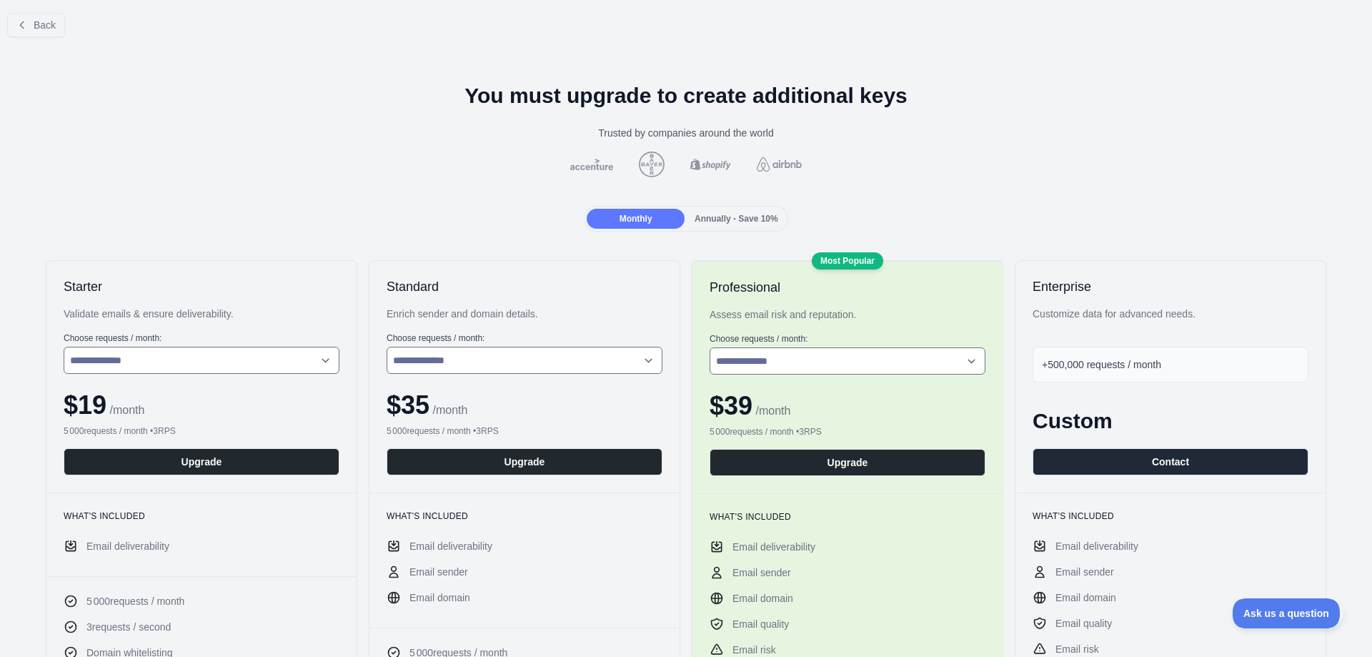
scroll to position [0, 0]
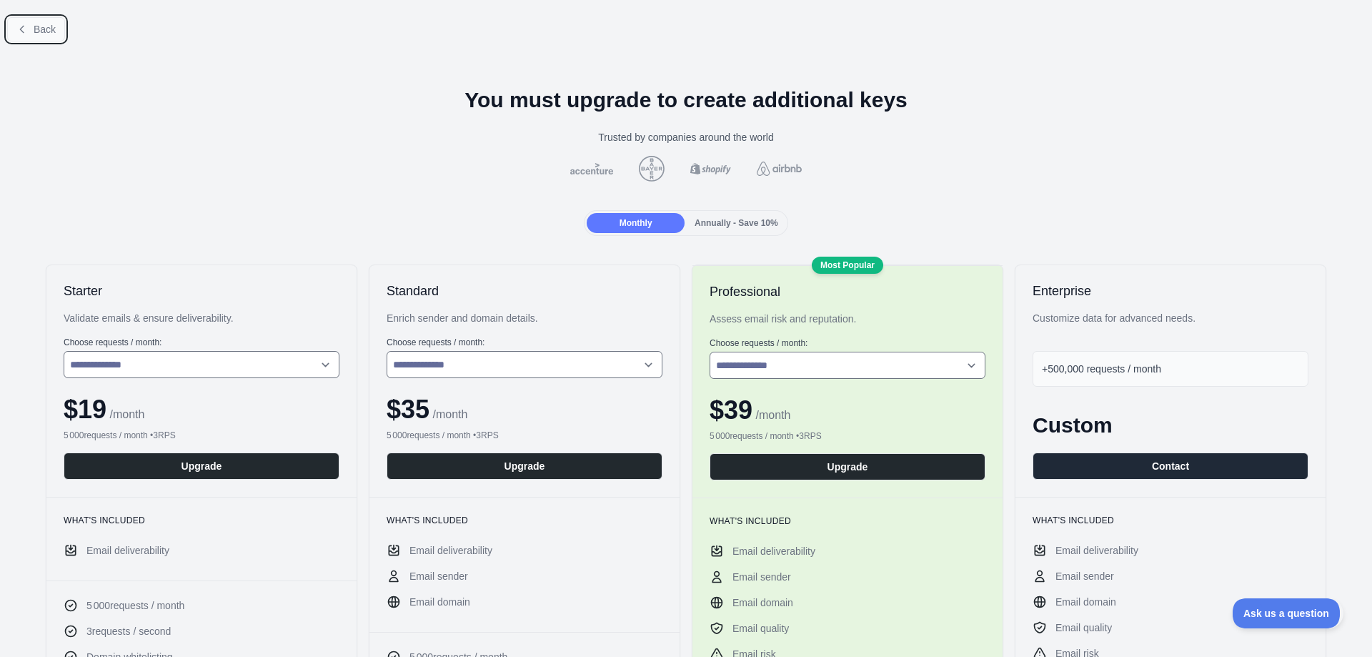
click at [43, 26] on span "Back" at bounding box center [45, 29] width 22 height 11
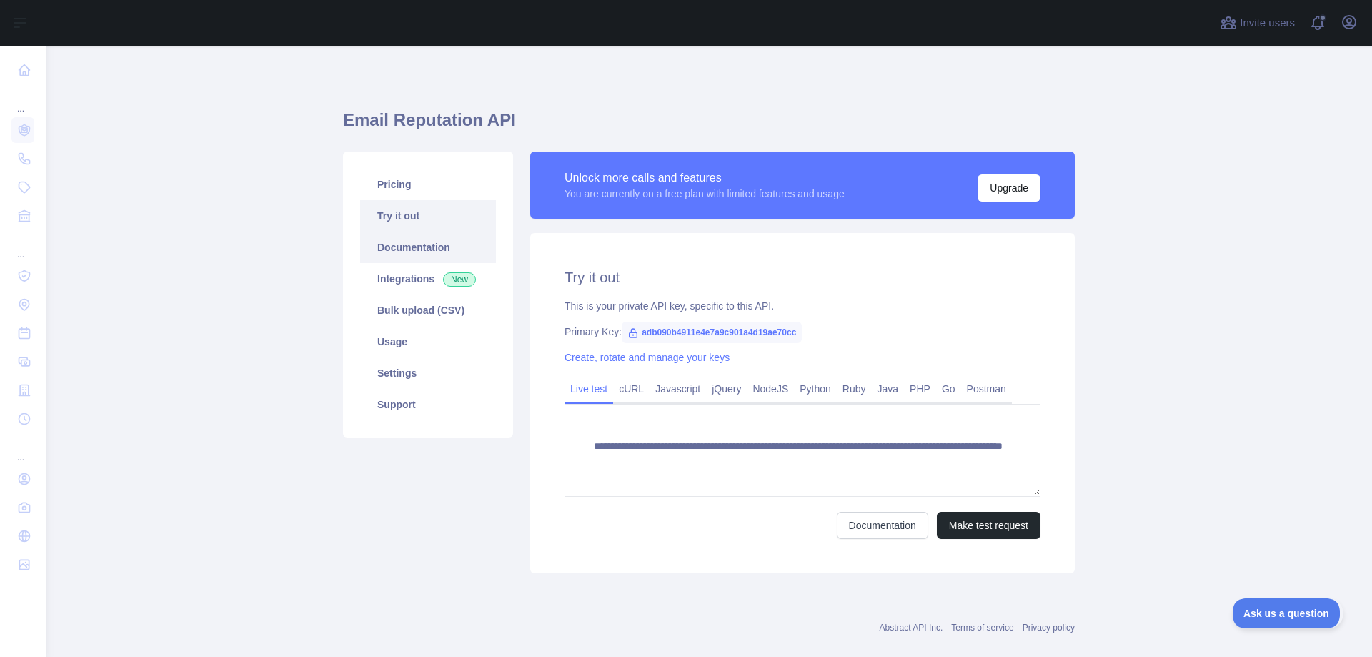
click at [449, 249] on link "Documentation" at bounding box center [428, 246] width 136 height 31
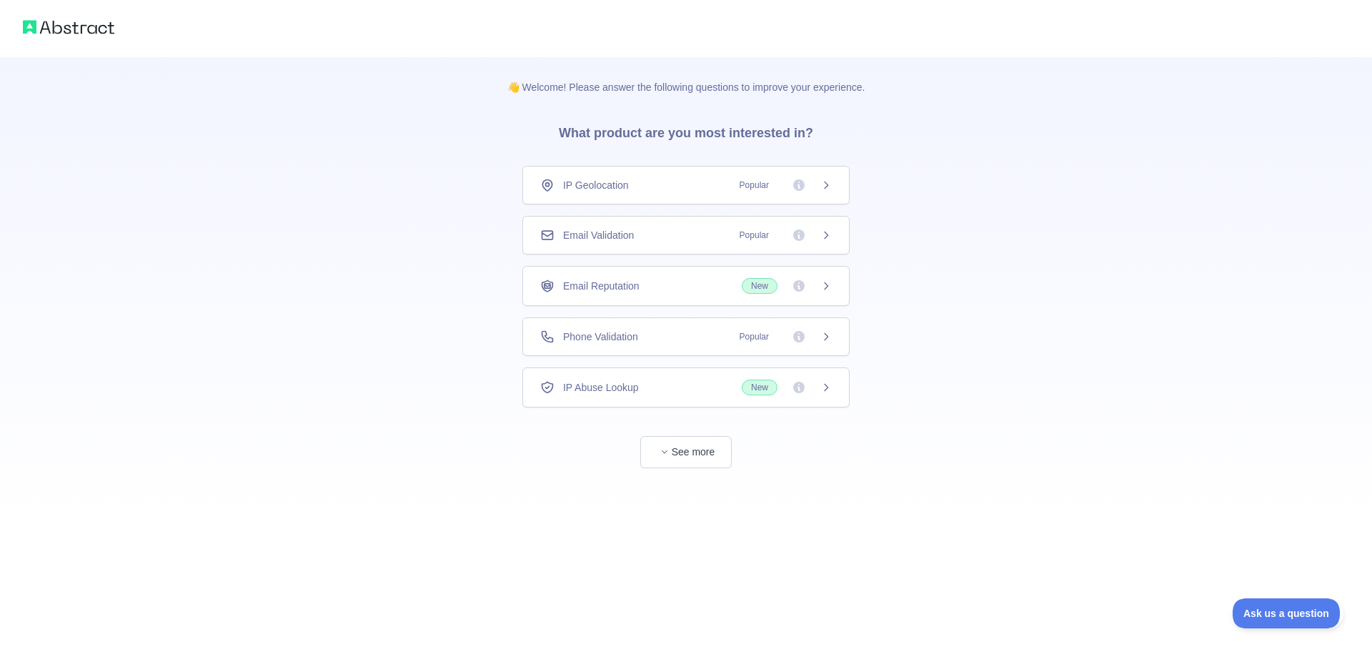
click at [832, 241] on div "Email Validation Popular" at bounding box center [685, 235] width 327 height 39
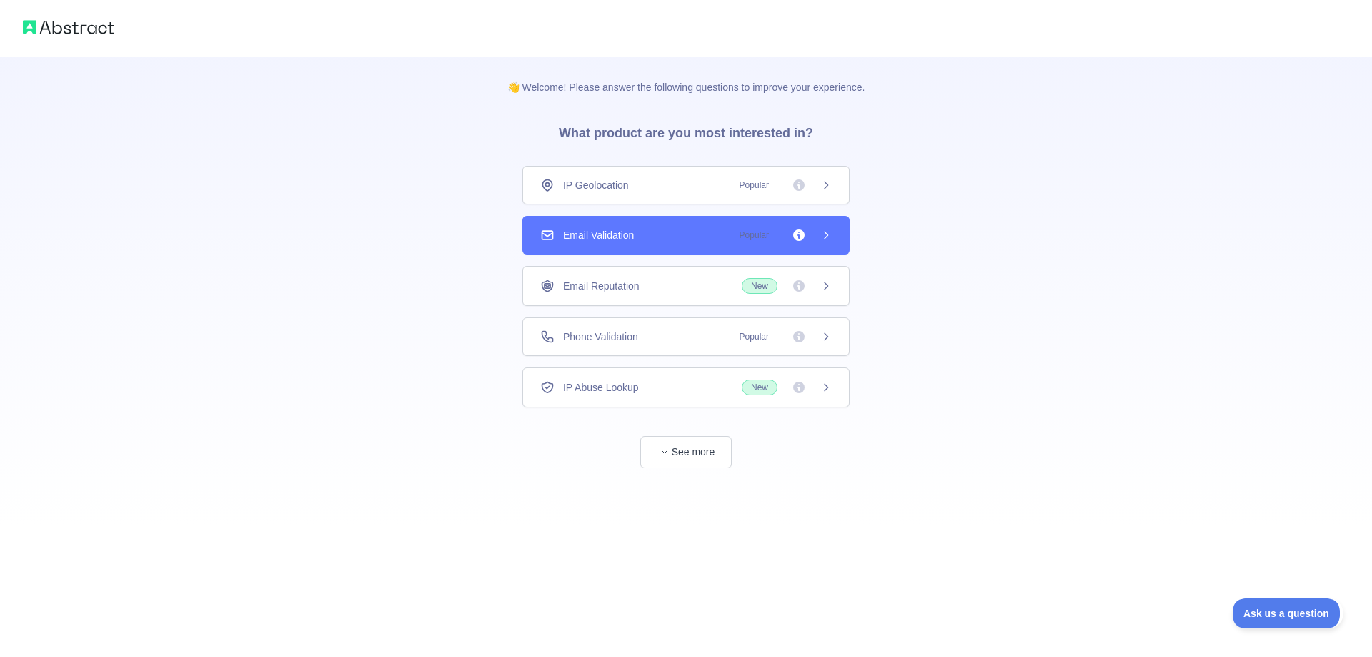
click at [823, 235] on icon at bounding box center [825, 234] width 11 height 11
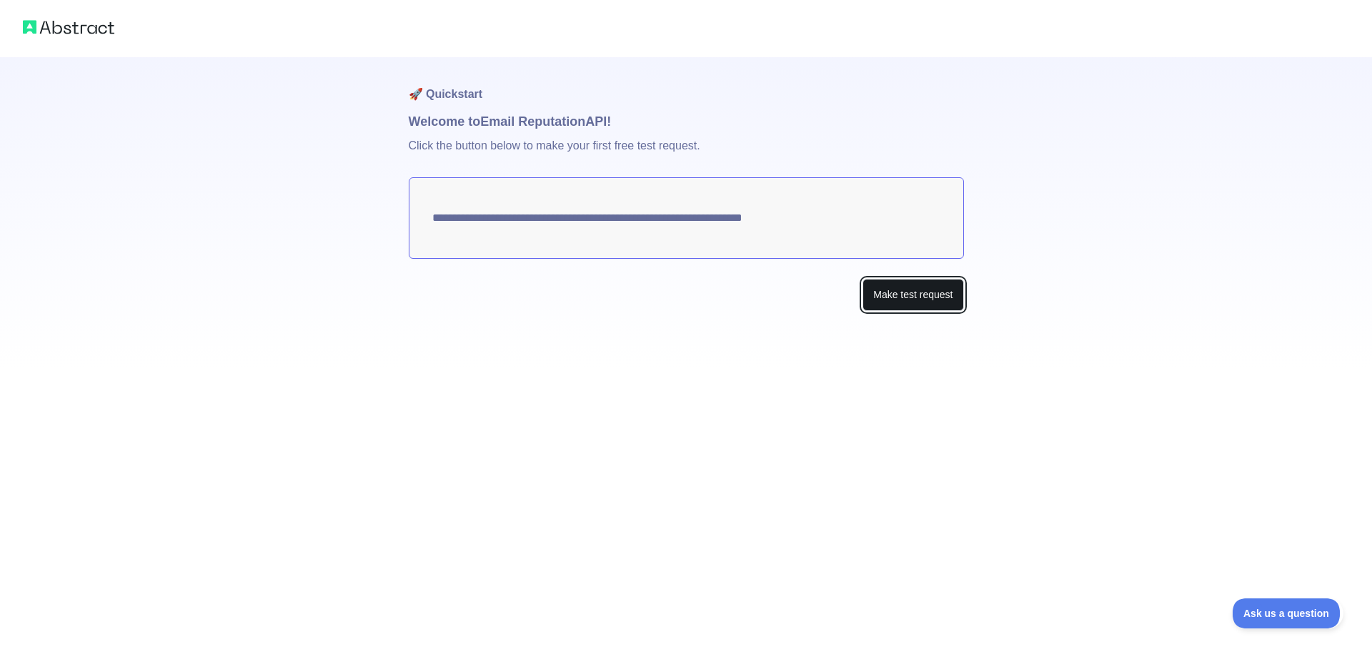
click at [896, 303] on button "Make test request" at bounding box center [912, 295] width 101 height 32
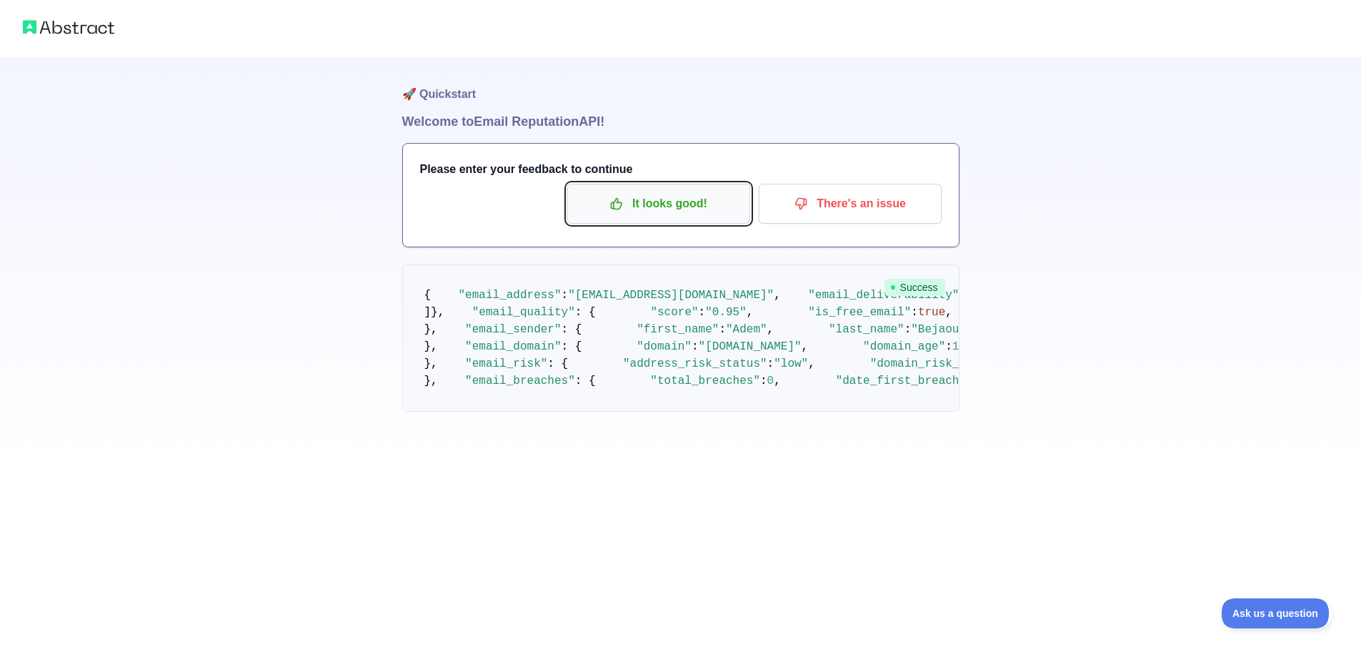
click at [664, 211] on p "It looks good!" at bounding box center [658, 203] width 161 height 24
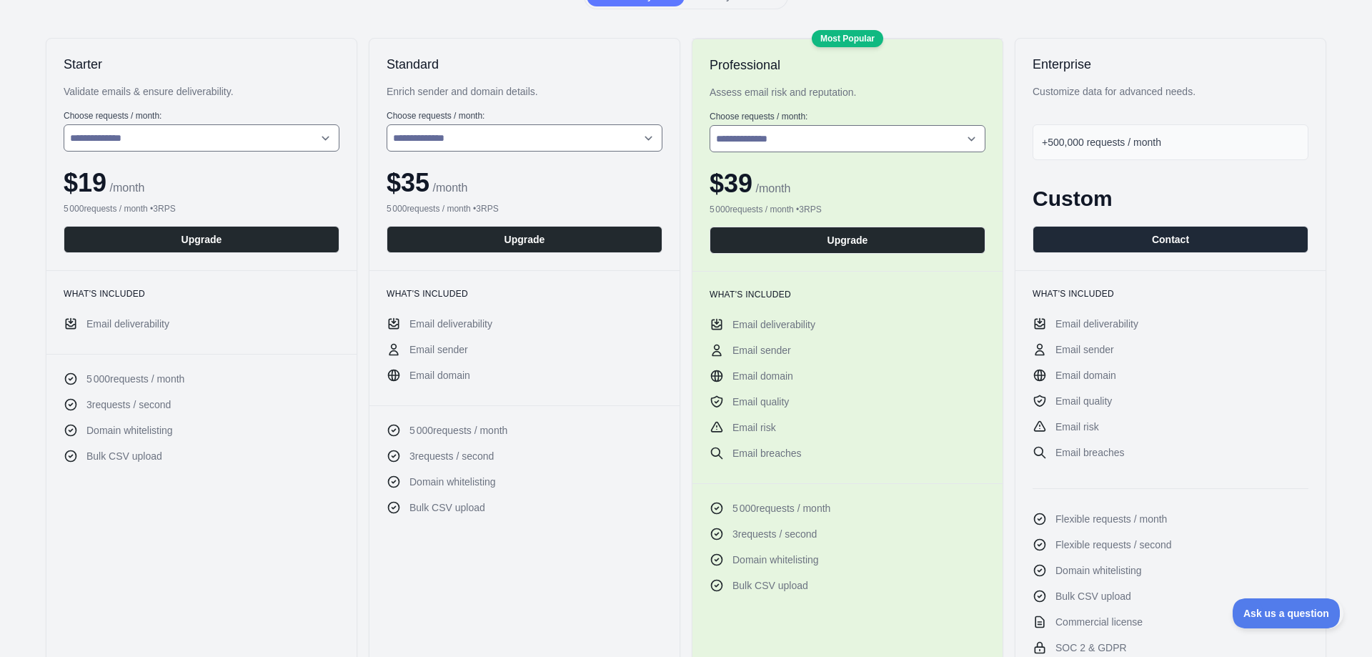
scroll to position [71, 0]
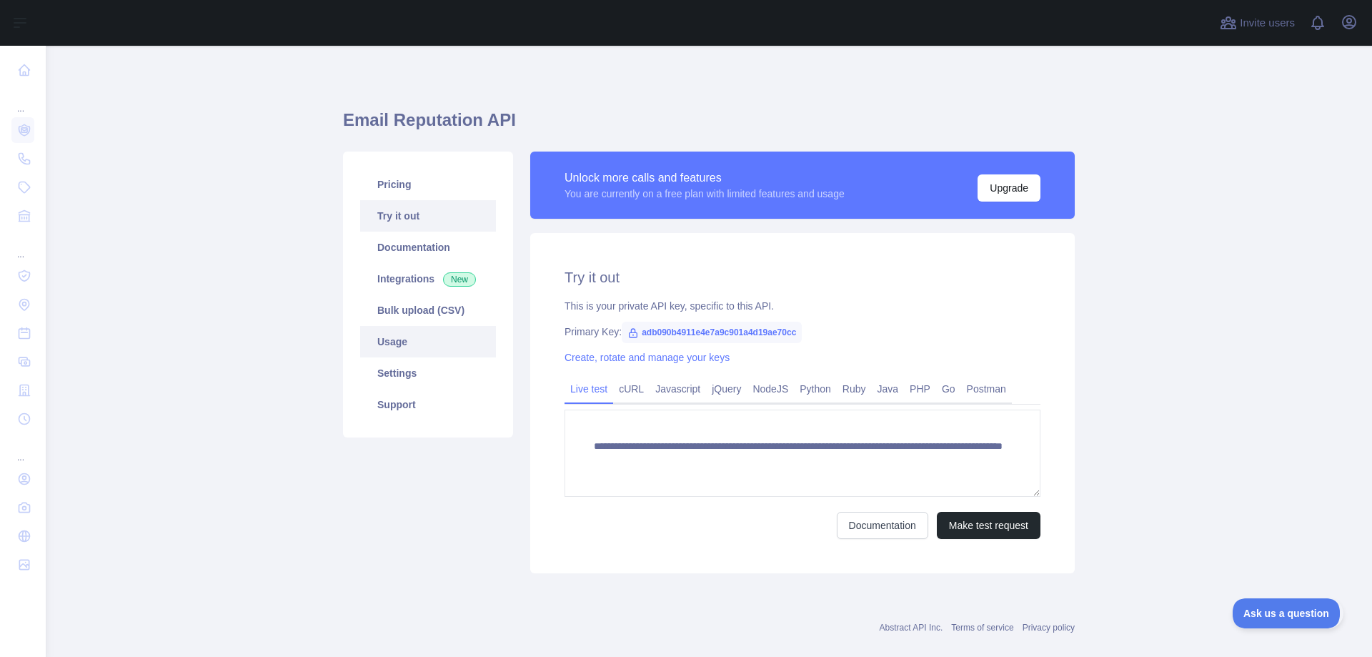
click at [451, 341] on link "Usage" at bounding box center [428, 341] width 136 height 31
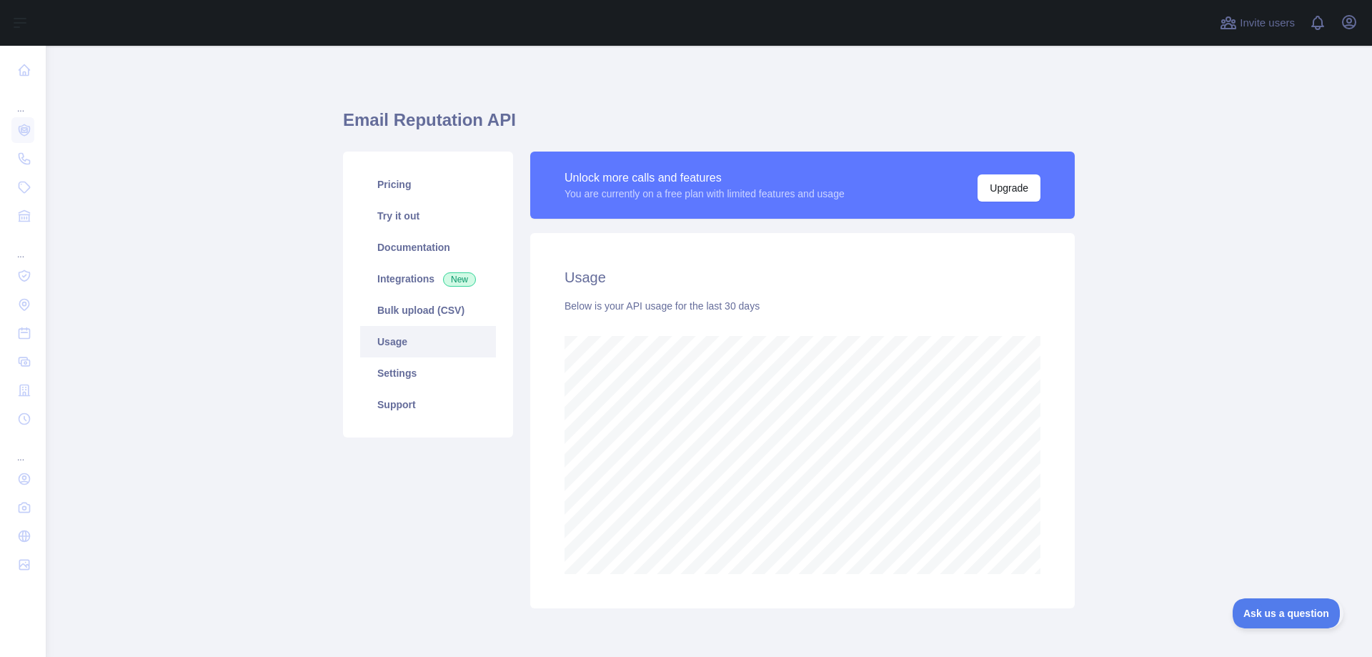
scroll to position [611, 1315]
click at [1003, 204] on div "Unlock more calls and features You are currently on a free plan with limited fe…" at bounding box center [802, 184] width 544 height 67
click at [420, 381] on link "Settings" at bounding box center [428, 372] width 136 height 31
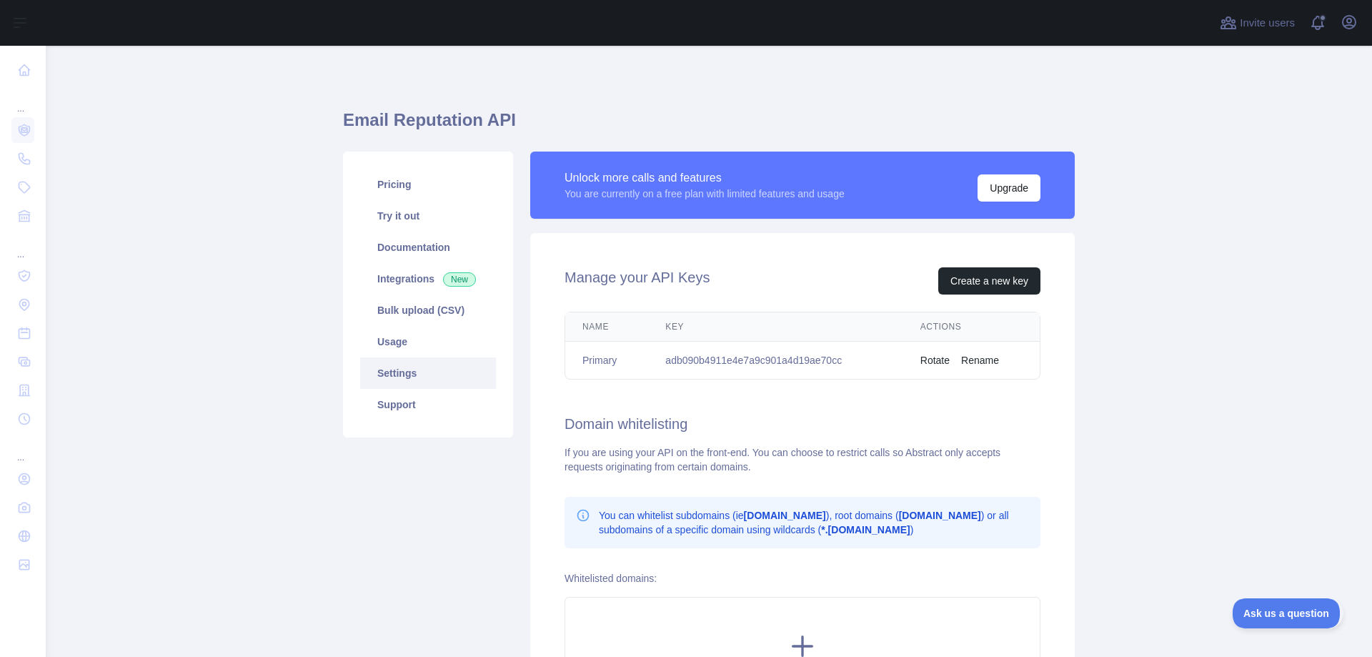
click at [924, 359] on button "Rotate" at bounding box center [934, 360] width 29 height 14
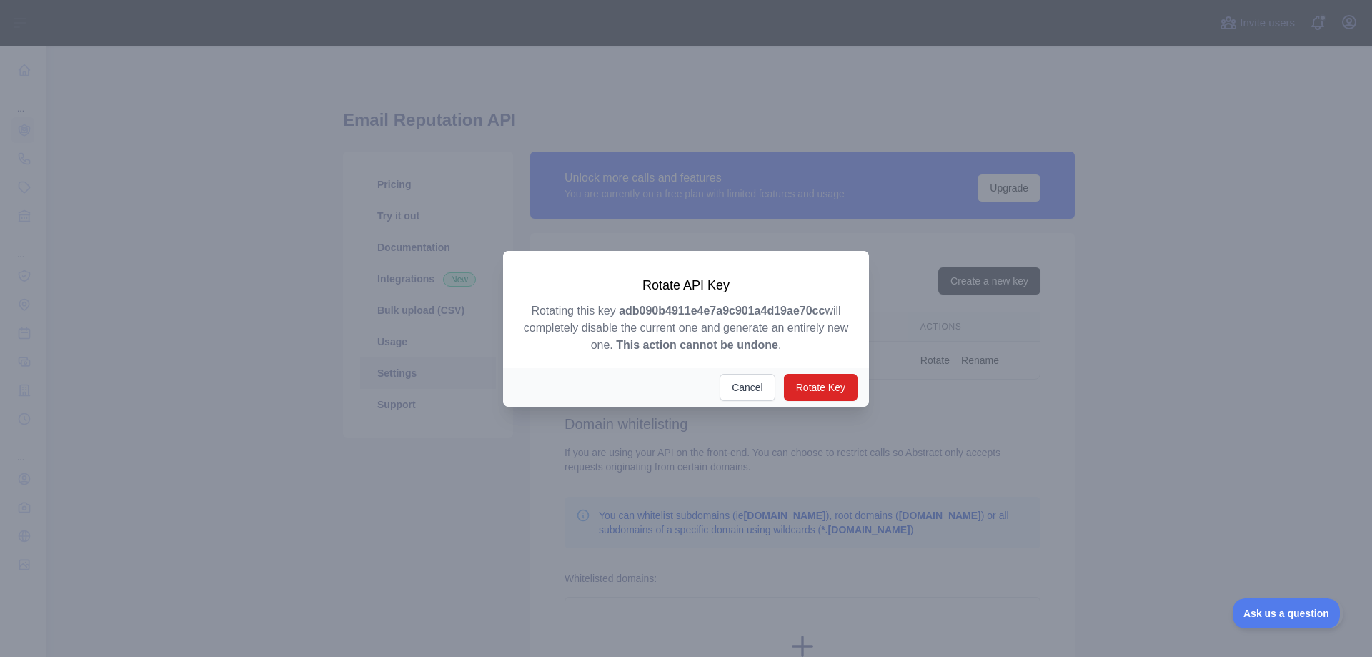
click at [992, 391] on div at bounding box center [686, 328] width 1372 height 657
click at [804, 390] on button "Rotate Key" at bounding box center [821, 387] width 74 height 27
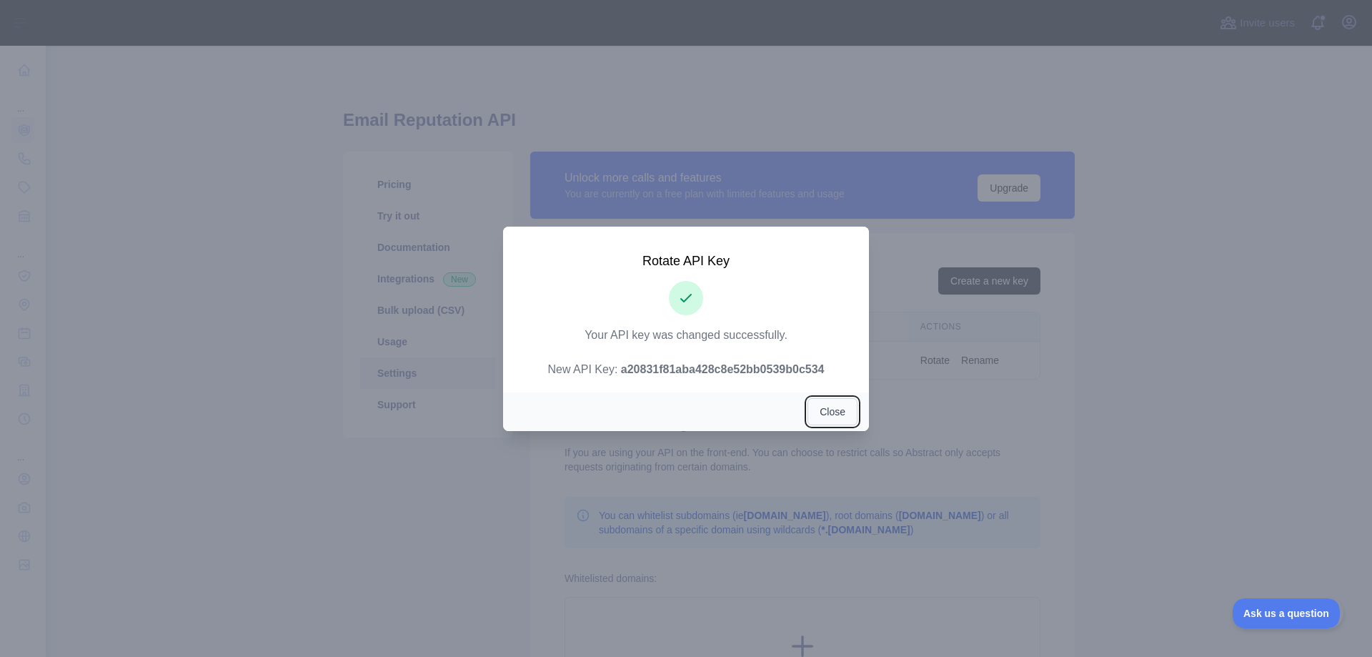
click at [840, 411] on button "Close" at bounding box center [832, 411] width 50 height 27
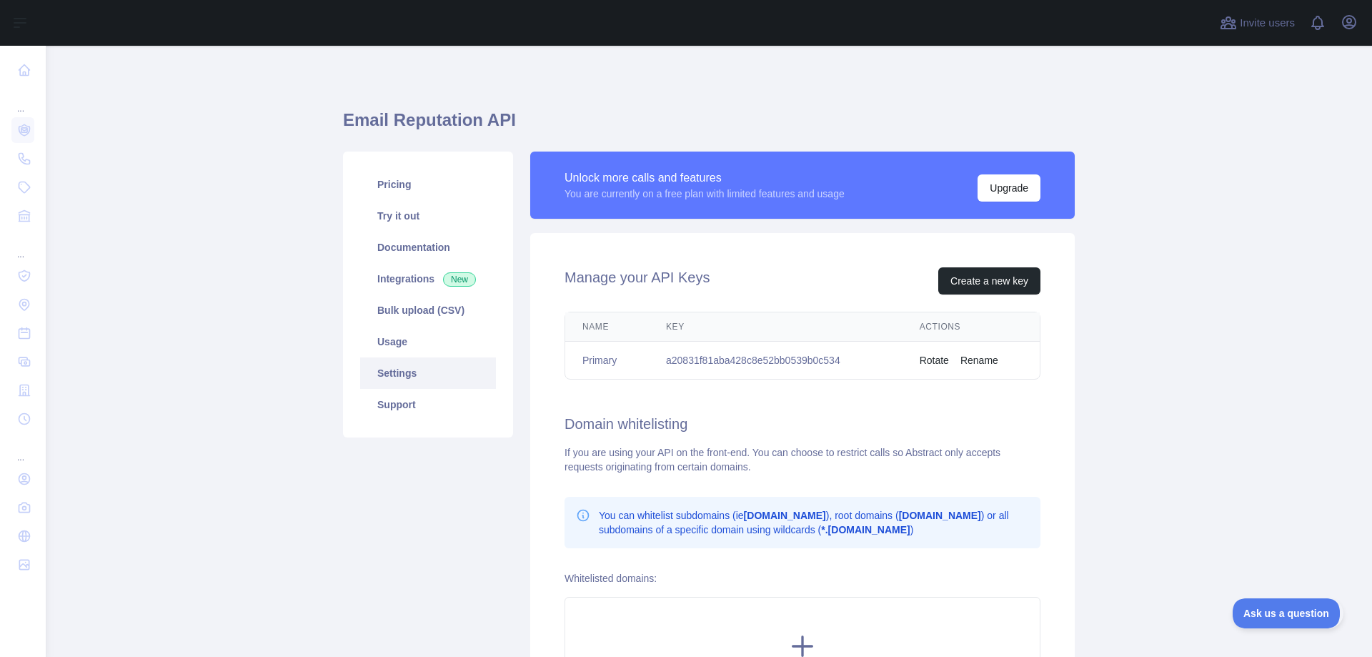
click at [752, 359] on td "a20831f81aba428c8e52bb0539b0c534" at bounding box center [776, 360] width 254 height 38
copy td "a20831f81aba428c8e52bb0539b0c534"
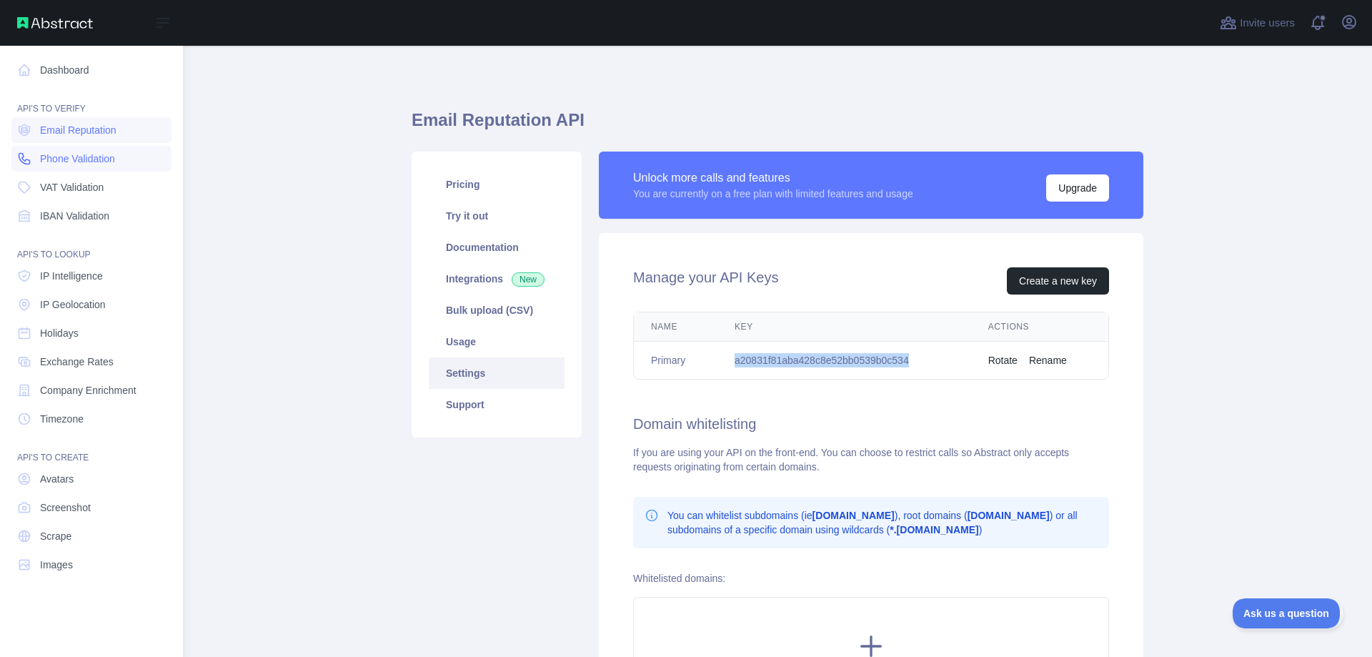
click at [54, 154] on span "Phone Validation" at bounding box center [77, 158] width 75 height 14
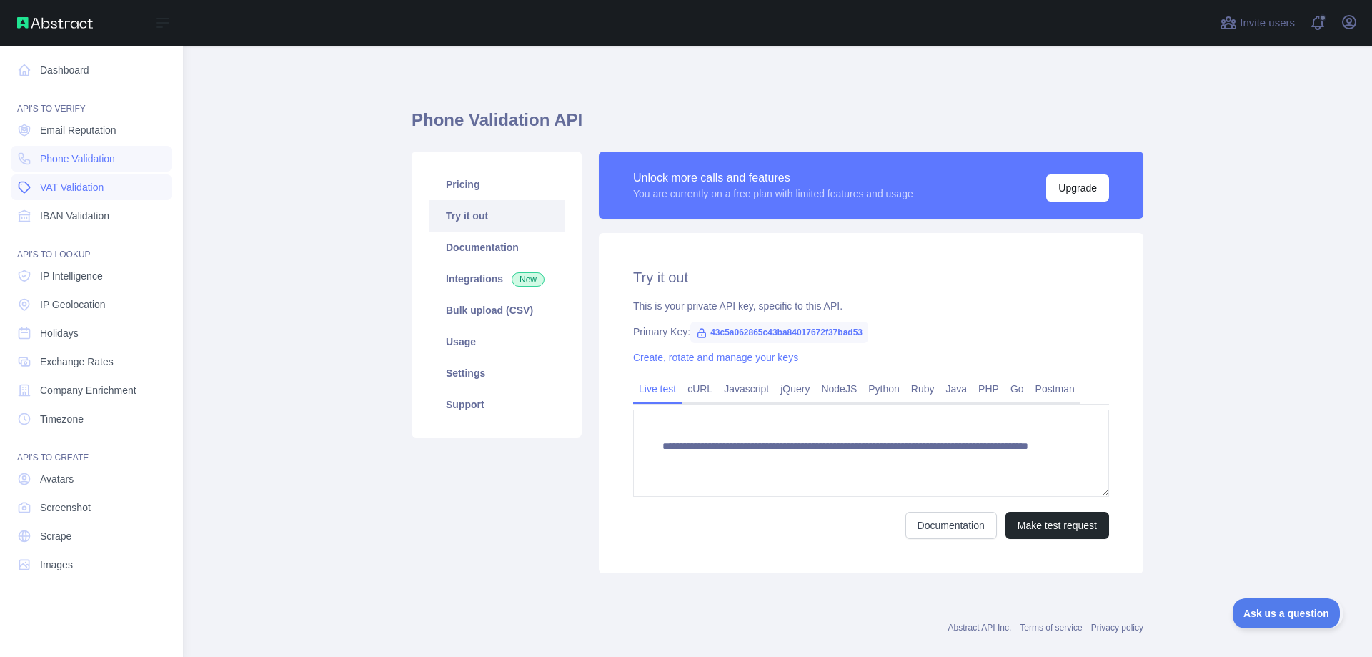
click at [122, 191] on link "VAT Validation" at bounding box center [91, 187] width 160 height 26
click at [122, 218] on link "IBAN Validation" at bounding box center [91, 216] width 160 height 26
click at [136, 189] on link "VAT Validation" at bounding box center [91, 187] width 160 height 26
click at [131, 159] on link "Phone Validation" at bounding box center [91, 159] width 160 height 26
click at [114, 129] on span "Email Reputation" at bounding box center [78, 130] width 76 height 14
